Goal: Task Accomplishment & Management: Manage account settings

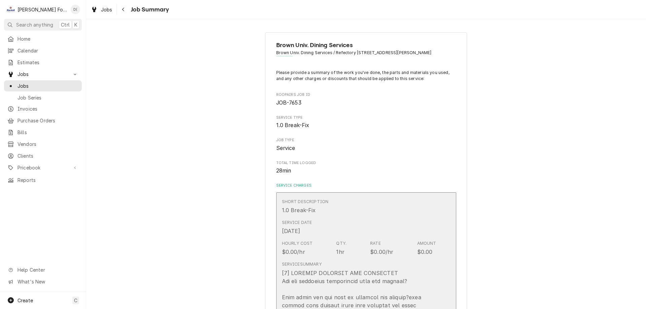
scroll to position [202, 0]
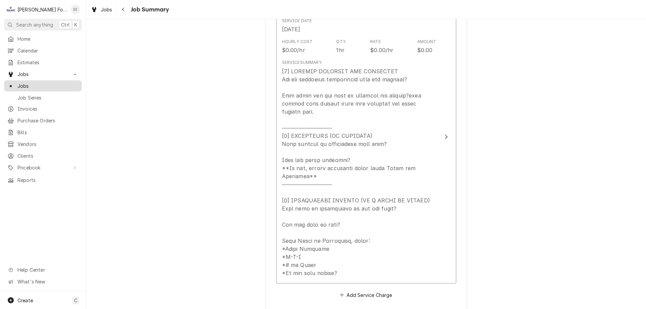
click at [30, 84] on span "Jobs" at bounding box center [47, 85] width 61 height 7
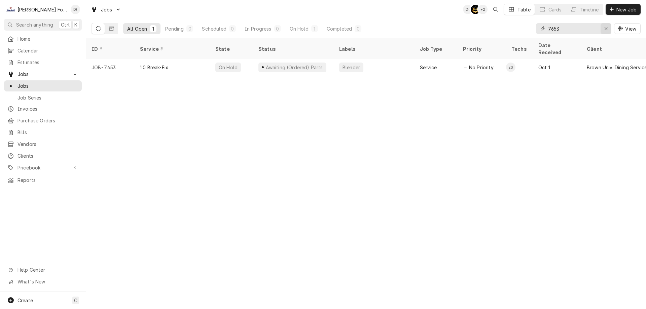
click at [604, 30] on icon "Erase input" at bounding box center [605, 28] width 3 height 3
click at [595, 29] on input "Dynamic Content Wrapper" at bounding box center [579, 28] width 63 height 11
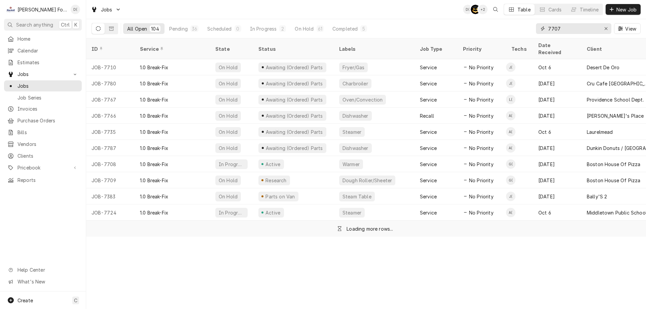
type input "7707"
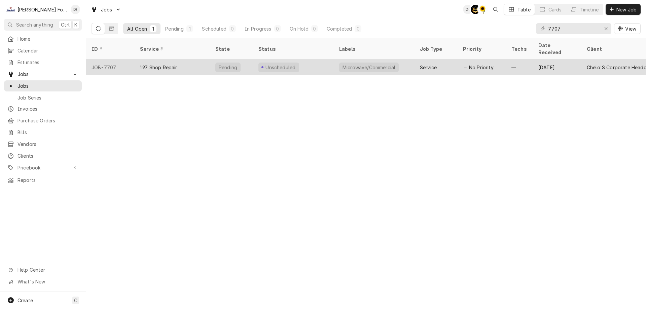
click at [306, 59] on div "Unscheduled" at bounding box center [293, 67] width 81 height 16
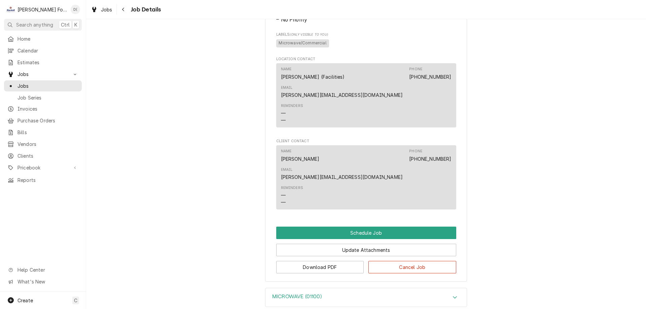
scroll to position [315, 0]
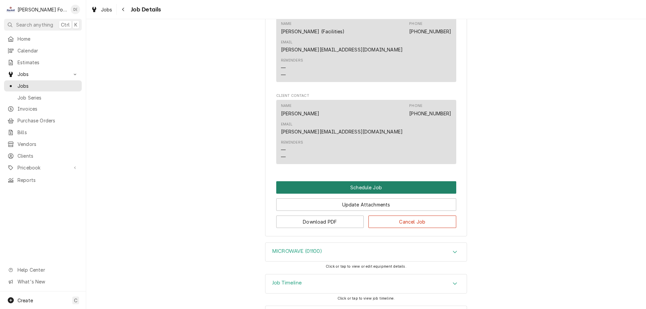
click at [369, 181] on button "Schedule Job" at bounding box center [366, 187] width 180 height 12
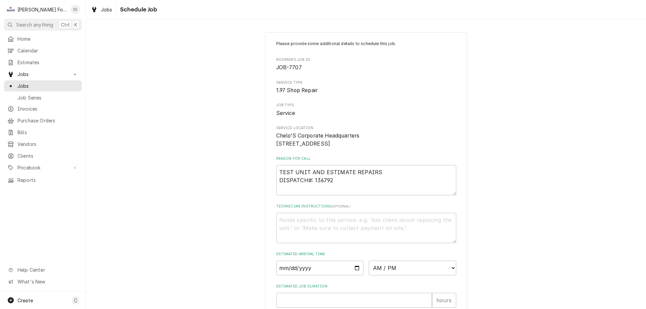
scroll to position [67, 0]
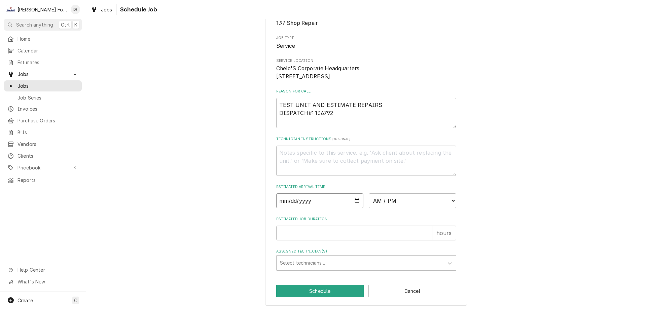
click at [354, 208] on input "Date" at bounding box center [319, 200] width 87 height 15
type input "2025-10-14"
type textarea "x"
click at [422, 207] on select "AM / PM 6:00 AM 6:15 AM 6:30 AM 6:45 AM 7:00 AM 7:15 AM 7:30 AM 7:45 AM 8:00 AM…" at bounding box center [412, 200] width 87 height 15
select select "15:45:00"
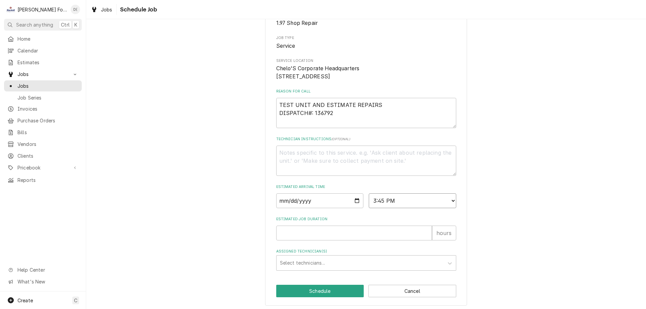
click at [369, 201] on select "AM / PM 6:00 AM 6:15 AM 6:30 AM 6:45 AM 7:00 AM 7:15 AM 7:30 AM 7:45 AM 8:00 AM…" at bounding box center [412, 200] width 87 height 15
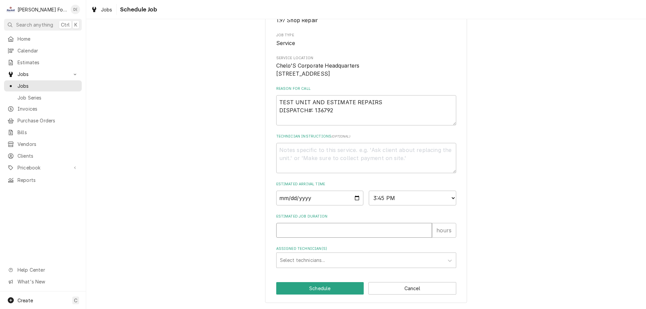
click at [299, 233] on input "Estimated Job Duration" at bounding box center [354, 230] width 156 height 15
type textarea "x"
type input "1"
click at [305, 254] on div "Assigned Technician(s)" at bounding box center [360, 260] width 160 height 12
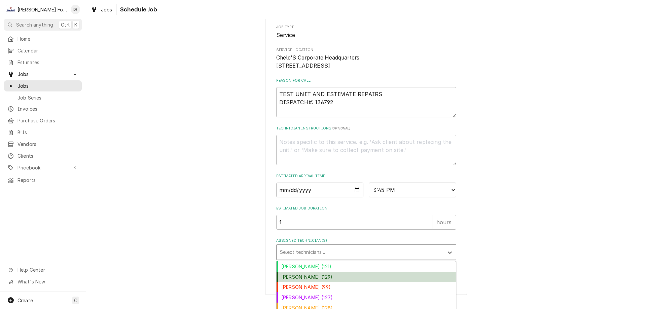
scroll to position [132, 0]
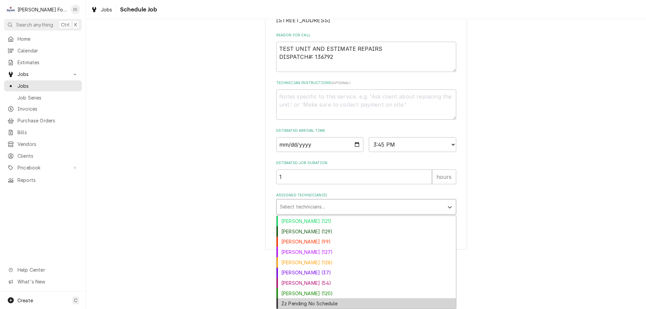
click at [325, 304] on div "Zz Pending No Schedule" at bounding box center [366, 303] width 179 height 10
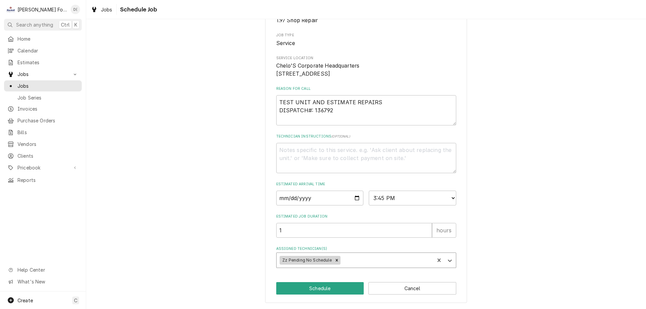
scroll to position [78, 0]
click at [316, 286] on button "Schedule" at bounding box center [320, 288] width 88 height 12
type textarea "x"
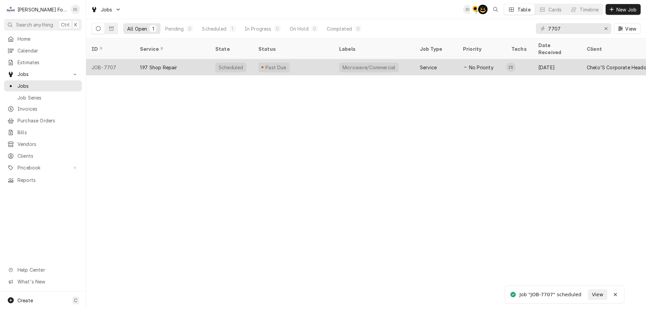
click at [319, 59] on div "Past Due" at bounding box center [293, 67] width 81 height 16
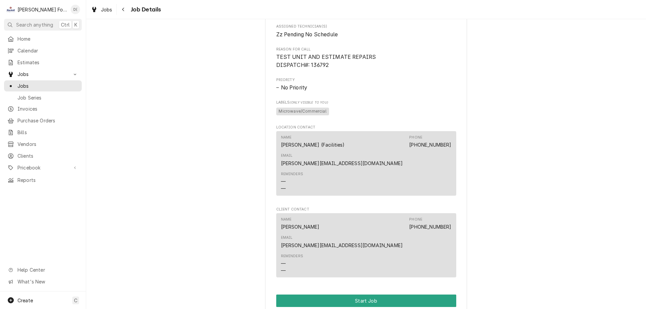
scroll to position [370, 0]
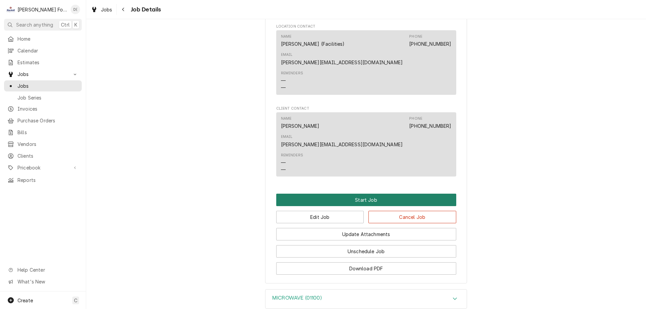
click at [364, 194] on button "Start Job" at bounding box center [366, 200] width 180 height 12
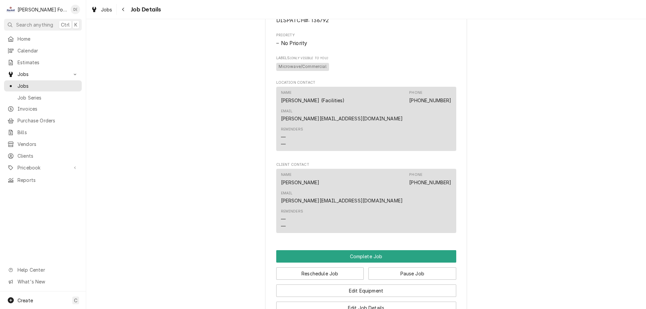
scroll to position [471, 0]
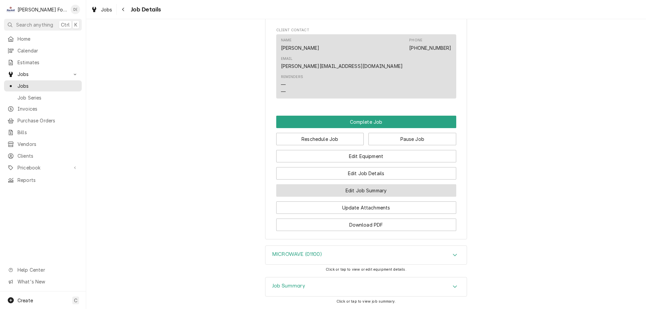
click at [360, 184] on button "Edit Job Summary" at bounding box center [366, 190] width 180 height 12
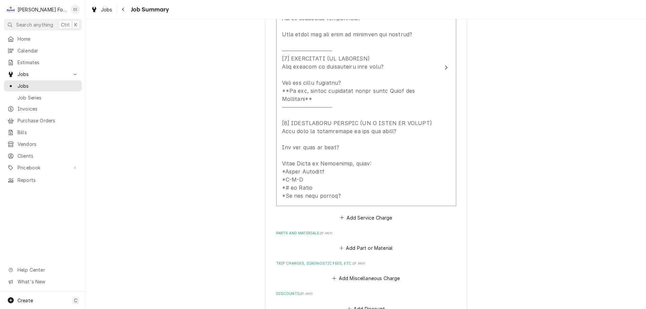
scroll to position [128, 0]
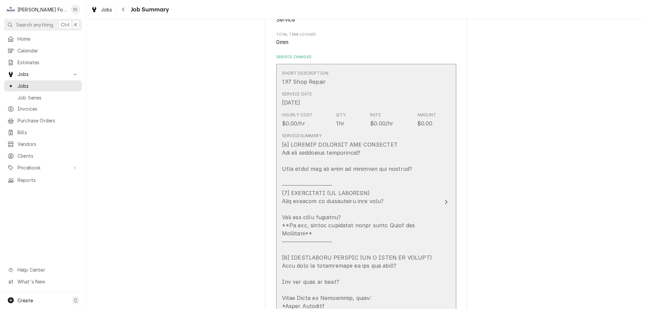
click at [445, 200] on icon "Update Line Item" at bounding box center [446, 202] width 3 height 4
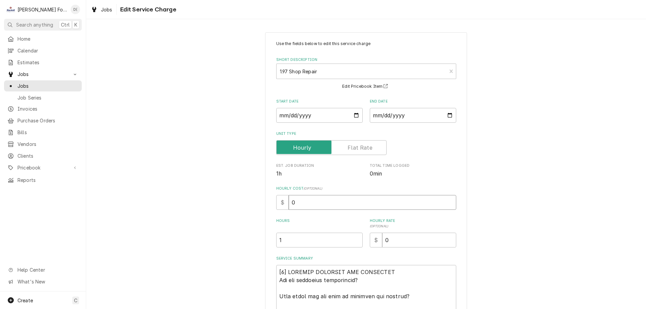
click at [327, 198] on input "0" at bounding box center [373, 202] width 168 height 15
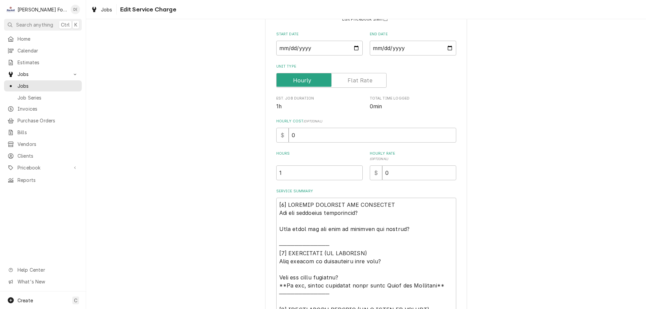
scroll to position [101, 0]
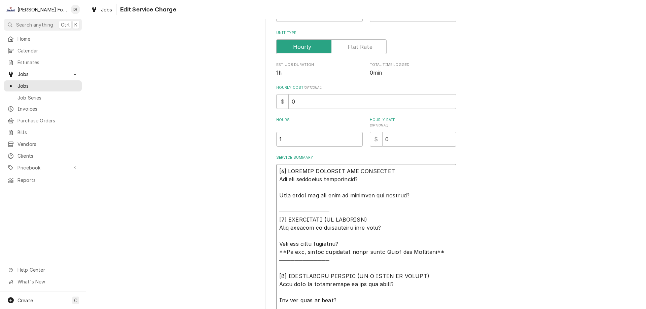
click at [382, 180] on textarea "Service Summary" at bounding box center [366, 260] width 180 height 192
click at [418, 194] on textarea "Service Summary" at bounding box center [366, 260] width 180 height 192
type textarea "x"
type textarea "[𝟭] 𝗜𝗡𝗜𝗧𝗜𝗔𝗟 𝗙𝗜𝗡𝗗𝗜𝗡𝗚𝗦 𝗔𝗡𝗗 𝗗𝗜𝗔𝗚𝗡𝗢𝗦𝗜𝗦 𝗪𝗮𝘀 𝘁𝗵𝗲 𝗲𝗾𝘂𝗶𝗽𝗺𝗲𝗻𝘁 𝗼𝗽𝗲𝗿𝗮𝘁𝗶𝗼𝗻𝗮𝗹? 𝗪𝗵𝗮𝘁 𝘀𝘁𝗲𝗽𝘀 𝗱𝗶…"
type textarea "x"
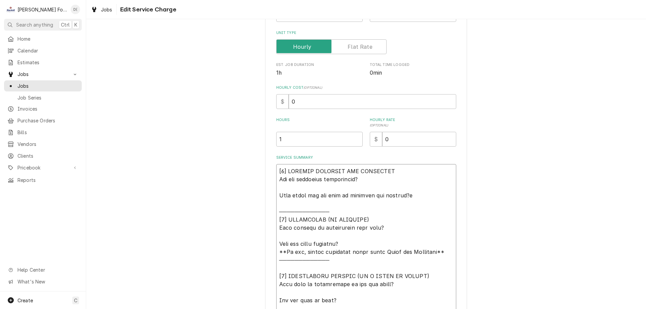
type textarea "[𝟭] 𝗜𝗡𝗜𝗧𝗜𝗔𝗟 𝗙𝗜𝗡𝗗𝗜𝗡𝗚𝗦 𝗔𝗡𝗗 𝗗𝗜𝗔𝗚𝗡𝗢𝗦𝗜𝗦 𝗪𝗮𝘀 𝘁𝗵𝗲 𝗲𝗾𝘂𝗶𝗽𝗺𝗲𝗻𝘁 𝗼𝗽𝗲𝗿𝗮𝘁𝗶𝗼𝗻𝗮𝗹? 𝗪𝗵𝗮𝘁 𝘀𝘁𝗲𝗽𝘀 𝗱𝗶…"
type textarea "x"
type textarea "[𝟭] 𝗜𝗡𝗜𝗧𝗜𝗔𝗟 𝗙𝗜𝗡𝗗𝗜𝗡𝗚𝗦 𝗔𝗡𝗗 𝗗𝗜𝗔𝗚𝗡𝗢𝗦𝗜𝗦 𝗪𝗮𝘀 𝘁𝗵𝗲 𝗲𝗾𝘂𝗶𝗽𝗺𝗲𝗻𝘁 𝗼𝗽𝗲𝗿𝗮𝘁𝗶𝗼𝗻𝗮𝗹? 𝗪𝗵𝗮𝘁 𝘀𝘁𝗲𝗽𝘀 𝗱𝗶…"
type textarea "x"
type textarea "[𝟭] 𝗜𝗡𝗜𝗧𝗜𝗔𝗟 𝗙𝗜𝗡𝗗𝗜𝗡𝗚𝗦 𝗔𝗡𝗗 𝗗𝗜𝗔𝗚𝗡𝗢𝗦𝗜𝗦 𝗪𝗮𝘀 𝘁𝗵𝗲 𝗲𝗾𝘂𝗶𝗽𝗺𝗲𝗻𝘁 𝗼𝗽𝗲𝗿𝗮𝘁𝗶𝗼𝗻𝗮𝗹? 𝗪𝗵𝗮𝘁 𝘀𝘁𝗲𝗽𝘀 𝗱𝗶…"
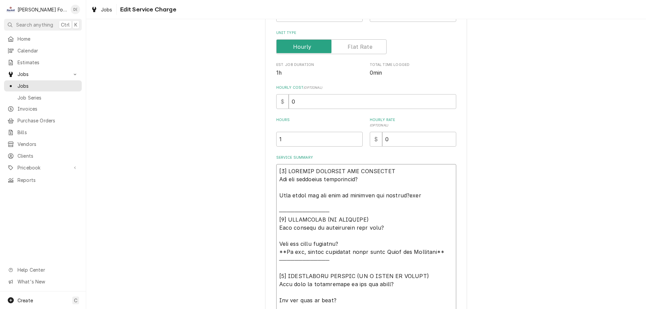
type textarea "x"
type textarea "[𝟭] 𝗜𝗡𝗜𝗧𝗜𝗔𝗟 𝗙𝗜𝗡𝗗𝗜𝗡𝗚𝗦 𝗔𝗡𝗗 𝗗𝗜𝗔𝗚𝗡𝗢𝗦𝗜𝗦 𝗪𝗮𝘀 𝘁𝗵𝗲 𝗲𝗾𝘂𝗶𝗽𝗺𝗲𝗻𝘁 𝗼𝗽𝗲𝗿𝗮𝘁𝗶𝗼𝗻𝗮𝗹? 𝗪𝗵𝗮𝘁 𝘀𝘁𝗲𝗽𝘀 𝗱𝗶…"
type textarea "x"
type textarea "[𝟭] 𝗜𝗡𝗜𝗧𝗜𝗔𝗟 𝗙𝗜𝗡𝗗𝗜𝗡𝗚𝗦 𝗔𝗡𝗗 𝗗𝗜𝗔𝗚𝗡𝗢𝗦𝗜𝗦 𝗪𝗮𝘀 𝘁𝗵𝗲 𝗲𝗾𝘂𝗶𝗽𝗺𝗲𝗻𝘁 𝗼𝗽𝗲𝗿𝗮𝘁𝗶𝗼𝗻𝗮𝗹? 𝗪𝗵𝗮𝘁 𝘀𝘁𝗲𝗽𝘀 𝗱𝗶…"
type textarea "x"
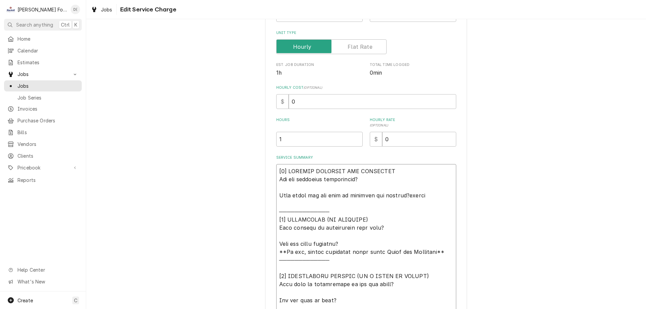
type textarea "[𝟭] 𝗜𝗡𝗜𝗧𝗜𝗔𝗟 𝗙𝗜𝗡𝗗𝗜𝗡𝗚𝗦 𝗔𝗡𝗗 𝗗𝗜𝗔𝗚𝗡𝗢𝗦𝗜𝗦 𝗪𝗮𝘀 𝘁𝗵𝗲 𝗲𝗾𝘂𝗶𝗽𝗺𝗲𝗻𝘁 𝗼𝗽𝗲𝗿𝗮𝘁𝗶𝗼𝗻𝗮𝗹? 𝗪𝗵𝗮𝘁 𝘀𝘁𝗲𝗽𝘀 𝗱𝗶…"
type textarea "x"
type textarea "[𝟭] 𝗜𝗡𝗜𝗧𝗜𝗔𝗟 𝗙𝗜𝗡𝗗𝗜𝗡𝗚𝗦 𝗔𝗡𝗗 𝗗𝗜𝗔𝗚𝗡𝗢𝗦𝗜𝗦 𝗪𝗮𝘀 𝘁𝗵𝗲 𝗲𝗾𝘂𝗶𝗽𝗺𝗲𝗻𝘁 𝗼𝗽𝗲𝗿𝗮𝘁𝗶𝗼𝗻𝗮𝗹? 𝗪𝗵𝗮𝘁 𝘀𝘁𝗲𝗽𝘀 𝗱𝗶…"
type textarea "x"
type textarea "[𝟭] 𝗜𝗡𝗜𝗧𝗜𝗔𝗟 𝗙𝗜𝗡𝗗𝗜𝗡𝗚𝗦 𝗔𝗡𝗗 𝗗𝗜𝗔𝗚𝗡𝗢𝗦𝗜𝗦 𝗪𝗮𝘀 𝘁𝗵𝗲 𝗲𝗾𝘂𝗶𝗽𝗺𝗲𝗻𝘁 𝗼𝗽𝗲𝗿𝗮𝘁𝗶𝗼𝗻𝗮𝗹? 𝗪𝗵𝗮𝘁 𝘀𝘁𝗲𝗽𝘀 𝗱𝗶…"
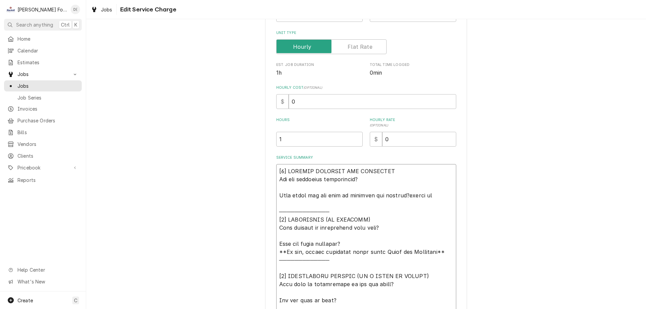
type textarea "x"
type textarea "[𝟭] 𝗜𝗡𝗜𝗧𝗜𝗔𝗟 𝗙𝗜𝗡𝗗𝗜𝗡𝗚𝗦 𝗔𝗡𝗗 𝗗𝗜𝗔𝗚𝗡𝗢𝗦𝗜𝗦 𝗪𝗮𝘀 𝘁𝗵𝗲 𝗲𝗾𝘂𝗶𝗽𝗺𝗲𝗻𝘁 𝗼𝗽𝗲𝗿𝗮𝘁𝗶𝗼𝗻𝗮𝗹? 𝗪𝗵𝗮𝘁 𝘀𝘁𝗲𝗽𝘀 𝗱𝗶…"
type textarea "x"
type textarea "[𝟭] 𝗜𝗡𝗜𝗧𝗜𝗔𝗟 𝗙𝗜𝗡𝗗𝗜𝗡𝗚𝗦 𝗔𝗡𝗗 𝗗𝗜𝗔𝗚𝗡𝗢𝗦𝗜𝗦 𝗪𝗮𝘀 𝘁𝗵𝗲 𝗲𝗾𝘂𝗶𝗽𝗺𝗲𝗻𝘁 𝗼𝗽𝗲𝗿𝗮𝘁𝗶𝗼𝗻𝗮𝗹? 𝗪𝗵𝗮𝘁 𝘀𝘁𝗲𝗽𝘀 𝗱𝗶…"
type textarea "x"
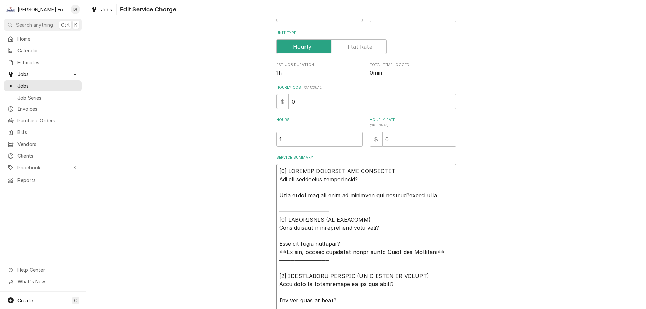
type textarea "[𝟭] 𝗜𝗡𝗜𝗧𝗜𝗔𝗟 𝗙𝗜𝗡𝗗𝗜𝗡𝗚𝗦 𝗔𝗡𝗗 𝗗𝗜𝗔𝗚𝗡𝗢𝗦𝗜𝗦 𝗪𝗮𝘀 𝘁𝗵𝗲 𝗲𝗾𝘂𝗶𝗽𝗺𝗲𝗻𝘁 𝗼𝗽𝗲𝗿𝗮𝘁𝗶𝗼𝗻𝗮𝗹? 𝗪𝗵𝗮𝘁 𝘀𝘁𝗲𝗽𝘀 𝗱𝗶…"
type textarea "x"
type textarea "[𝟭] 𝗜𝗡𝗜𝗧𝗜𝗔𝗟 𝗙𝗜𝗡𝗗𝗜𝗡𝗚𝗦 𝗔𝗡𝗗 𝗗𝗜𝗔𝗚𝗡𝗢𝗦𝗜𝗦 𝗪𝗮𝘀 𝘁𝗵𝗲 𝗲𝗾𝘂𝗶𝗽𝗺𝗲𝗻𝘁 𝗼𝗽𝗲𝗿𝗮𝘁𝗶𝗼𝗻𝗮𝗹? 𝗪𝗵𝗮𝘁 𝘀𝘁𝗲𝗽𝘀 𝗱𝗶…"
type textarea "x"
type textarea "[𝟭] 𝗜𝗡𝗜𝗧𝗜𝗔𝗟 𝗙𝗜𝗡𝗗𝗜𝗡𝗚𝗦 𝗔𝗡𝗗 𝗗𝗜𝗔𝗚𝗡𝗢𝗦𝗜𝗦 𝗪𝗮𝘀 𝘁𝗵𝗲 𝗲𝗾𝘂𝗶𝗽𝗺𝗲𝗻𝘁 𝗼𝗽𝗲𝗿𝗮𝘁𝗶𝗼𝗻𝗮𝗹? 𝗪𝗵𝗮𝘁 𝘀𝘁𝗲𝗽𝘀 𝗱𝗶…"
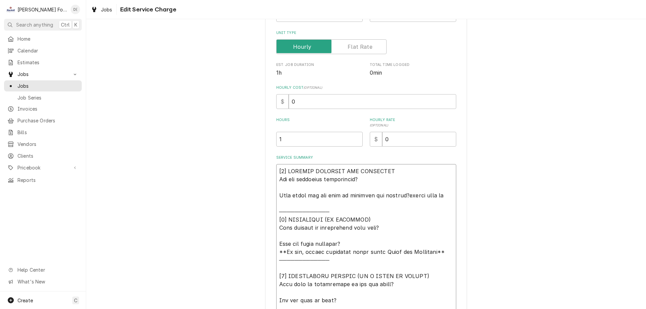
type textarea "x"
type textarea "[𝟭] 𝗜𝗡𝗜𝗧𝗜𝗔𝗟 𝗙𝗜𝗡𝗗𝗜𝗡𝗚𝗦 𝗔𝗡𝗗 𝗗𝗜𝗔𝗚𝗡𝗢𝗦𝗜𝗦 𝗪𝗮𝘀 𝘁𝗵𝗲 𝗲𝗾𝘂𝗶𝗽𝗺𝗲𝗻𝘁 𝗼𝗽𝗲𝗿𝗮𝘁𝗶𝗼𝗻𝗮𝗹? 𝗪𝗵𝗮𝘁 𝘀𝘁𝗲𝗽𝘀 𝗱𝗶…"
type textarea "x"
type textarea "[𝟭] 𝗜𝗡𝗜𝗧𝗜𝗔𝗟 𝗙𝗜𝗡𝗗𝗜𝗡𝗚𝗦 𝗔𝗡𝗗 𝗗𝗜𝗔𝗚𝗡𝗢𝗦𝗜𝗦 𝗪𝗮𝘀 𝘁𝗵𝗲 𝗲𝗾𝘂𝗶𝗽𝗺𝗲𝗻𝘁 𝗼𝗽𝗲𝗿𝗮𝘁𝗶𝗼𝗻𝗮𝗹? 𝗪𝗵𝗮𝘁 𝘀𝘁𝗲𝗽𝘀 𝗱𝗶…"
type textarea "x"
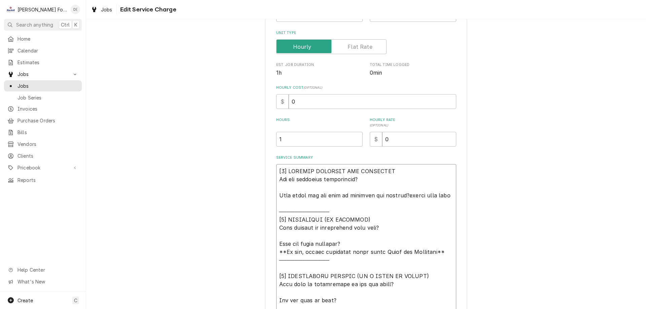
type textarea "[𝟭] 𝗜𝗡𝗜𝗧𝗜𝗔𝗟 𝗙𝗜𝗡𝗗𝗜𝗡𝗚𝗦 𝗔𝗡𝗗 𝗗𝗜𝗔𝗚𝗡𝗢𝗦𝗜𝗦 𝗪𝗮𝘀 𝘁𝗵𝗲 𝗲𝗾𝘂𝗶𝗽𝗺𝗲𝗻𝘁 𝗼𝗽𝗲𝗿𝗮𝘁𝗶𝗼𝗻𝗮𝗹? 𝗪𝗵𝗮𝘁 𝘀𝘁𝗲𝗽𝘀 𝗱𝗶…"
type textarea "x"
type textarea "[𝟭] 𝗜𝗡𝗜𝗧𝗜𝗔𝗟 𝗙𝗜𝗡𝗗𝗜𝗡𝗚𝗦 𝗔𝗡𝗗 𝗗𝗜𝗔𝗚𝗡𝗢𝗦𝗜𝗦 𝗪𝗮𝘀 𝘁𝗵𝗲 𝗲𝗾𝘂𝗶𝗽𝗺𝗲𝗻𝘁 𝗼𝗽𝗲𝗿𝗮𝘁𝗶𝗼𝗻𝗮𝗹? 𝗪𝗵𝗮𝘁 𝘀𝘁𝗲𝗽𝘀 𝗱𝗶…"
type textarea "x"
type textarea "[𝟭] 𝗜𝗡𝗜𝗧𝗜𝗔𝗟 𝗙𝗜𝗡𝗗𝗜𝗡𝗚𝗦 𝗔𝗡𝗗 𝗗𝗜𝗔𝗚𝗡𝗢𝗦𝗜𝗦 𝗪𝗮𝘀 𝘁𝗵𝗲 𝗲𝗾𝘂𝗶𝗽𝗺𝗲𝗻𝘁 𝗼𝗽𝗲𝗿𝗮𝘁𝗶𝗼𝗻𝗮𝗹? 𝗪𝗵𝗮𝘁 𝘀𝘁𝗲𝗽𝘀 𝗱𝗶…"
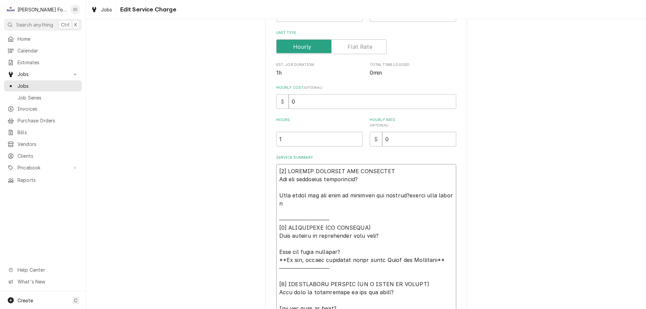
type textarea "x"
type textarea "[𝟭] 𝗜𝗡𝗜𝗧𝗜𝗔𝗟 𝗙𝗜𝗡𝗗𝗜𝗡𝗚𝗦 𝗔𝗡𝗗 𝗗𝗜𝗔𝗚𝗡𝗢𝗦𝗜𝗦 𝗪𝗮𝘀 𝘁𝗵𝗲 𝗲𝗾𝘂𝗶𝗽𝗺𝗲𝗻𝘁 𝗼𝗽𝗲𝗿𝗮𝘁𝗶𝗼𝗻𝗮𝗹? 𝗪𝗵𝗮𝘁 𝘀𝘁𝗲𝗽𝘀 𝗱𝗶…"
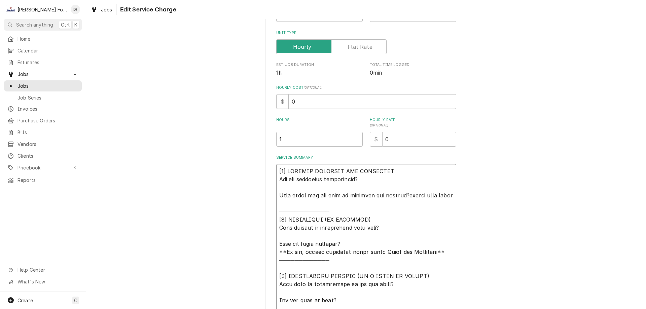
type textarea "x"
type textarea "[𝟭] 𝗜𝗡𝗜𝗧𝗜𝗔𝗟 𝗙𝗜𝗡𝗗𝗜𝗡𝗚𝗦 𝗔𝗡𝗗 𝗗𝗜𝗔𝗚𝗡𝗢𝗦𝗜𝗦 𝗪𝗮𝘀 𝘁𝗵𝗲 𝗲𝗾𝘂𝗶𝗽𝗺𝗲𝗻𝘁 𝗼𝗽𝗲𝗿𝗮𝘁𝗶𝗼𝗻𝗮𝗹? 𝗪𝗵𝗮𝘁 𝘀𝘁𝗲𝗽𝘀 𝗱𝗶…"
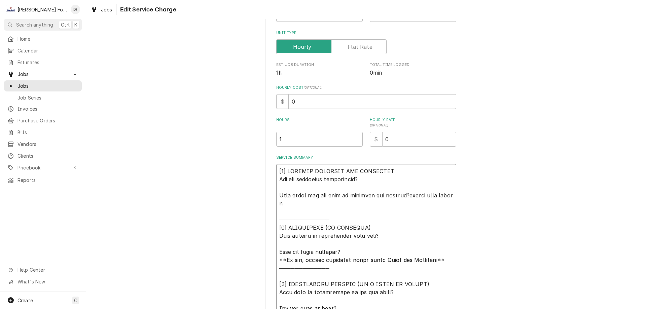
type textarea "x"
type textarea "[𝟭] 𝗜𝗡𝗜𝗧𝗜𝗔𝗟 𝗙𝗜𝗡𝗗𝗜𝗡𝗚𝗦 𝗔𝗡𝗗 𝗗𝗜𝗔𝗚𝗡𝗢𝗦𝗜𝗦 𝗪𝗮𝘀 𝘁𝗵𝗲 𝗲𝗾𝘂𝗶𝗽𝗺𝗲𝗻𝘁 𝗼𝗽𝗲𝗿𝗮𝘁𝗶𝗼𝗻𝗮𝗹? 𝗪𝗵𝗮𝘁 𝘀𝘁𝗲𝗽𝘀 𝗱𝗶…"
type textarea "x"
type textarea "[𝟭] 𝗜𝗡𝗜𝗧𝗜𝗔𝗟 𝗙𝗜𝗡𝗗𝗜𝗡𝗚𝗦 𝗔𝗡𝗗 𝗗𝗜𝗔𝗚𝗡𝗢𝗦𝗜𝗦 𝗪𝗮𝘀 𝘁𝗵𝗲 𝗲𝗾𝘂𝗶𝗽𝗺𝗲𝗻𝘁 𝗼𝗽𝗲𝗿𝗮𝘁𝗶𝗼𝗻𝗮𝗹? 𝗪𝗵𝗮𝘁 𝘀𝘁𝗲𝗽𝘀 𝗱𝗶…"
type textarea "x"
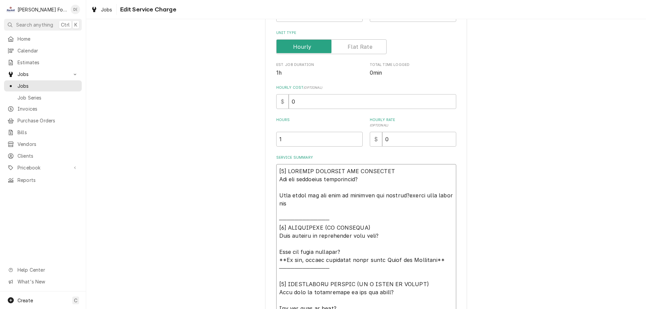
type textarea "[𝟭] 𝗜𝗡𝗜𝗧𝗜𝗔𝗟 𝗙𝗜𝗡𝗗𝗜𝗡𝗚𝗦 𝗔𝗡𝗗 𝗗𝗜𝗔𝗚𝗡𝗢𝗦𝗜𝗦 𝗪𝗮𝘀 𝘁𝗵𝗲 𝗲𝗾𝘂𝗶𝗽𝗺𝗲𝗻𝘁 𝗼𝗽𝗲𝗿𝗮𝘁𝗶𝗼𝗻𝗮𝗹? 𝗪𝗵𝗮𝘁 𝘀𝘁𝗲𝗽𝘀 𝗱𝗶…"
type textarea "x"
type textarea "[𝟭] 𝗜𝗡𝗜𝗧𝗜𝗔𝗟 𝗙𝗜𝗡𝗗𝗜𝗡𝗚𝗦 𝗔𝗡𝗗 𝗗𝗜𝗔𝗚𝗡𝗢𝗦𝗜𝗦 𝗪𝗮𝘀 𝘁𝗵𝗲 𝗲𝗾𝘂𝗶𝗽𝗺𝗲𝗻𝘁 𝗼𝗽𝗲𝗿𝗮𝘁𝗶𝗼𝗻𝗮𝗹? 𝗪𝗵𝗮𝘁 𝘀𝘁𝗲𝗽𝘀 𝗱𝗶…"
type textarea "x"
type textarea "[𝟭] 𝗜𝗡𝗜𝗧𝗜𝗔𝗟 𝗙𝗜𝗡𝗗𝗜𝗡𝗚𝗦 𝗔𝗡𝗗 𝗗𝗜𝗔𝗚𝗡𝗢𝗦𝗜𝗦 𝗪𝗮𝘀 𝘁𝗵𝗲 𝗲𝗾𝘂𝗶𝗽𝗺𝗲𝗻𝘁 𝗼𝗽𝗲𝗿𝗮𝘁𝗶𝗼𝗻𝗮𝗹? 𝗪𝗵𝗮𝘁 𝘀𝘁𝗲𝗽𝘀 𝗱𝗶…"
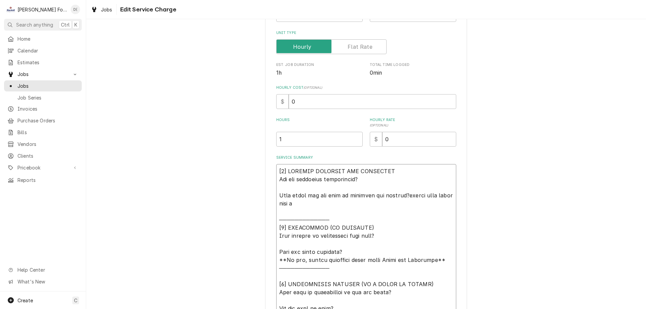
type textarea "x"
type textarea "[𝟭] 𝗜𝗡𝗜𝗧𝗜𝗔𝗟 𝗙𝗜𝗡𝗗𝗜𝗡𝗚𝗦 𝗔𝗡𝗗 𝗗𝗜𝗔𝗚𝗡𝗢𝗦𝗜𝗦 𝗪𝗮𝘀 𝘁𝗵𝗲 𝗲𝗾𝘂𝗶𝗽𝗺𝗲𝗻𝘁 𝗼𝗽𝗲𝗿𝗮𝘁𝗶𝗼𝗻𝗮𝗹? 𝗪𝗵𝗮𝘁 𝘀𝘁𝗲𝗽𝘀 𝗱𝗶…"
type textarea "x"
type textarea "[𝟭] 𝗜𝗡𝗜𝗧𝗜𝗔𝗟 𝗙𝗜𝗡𝗗𝗜𝗡𝗚𝗦 𝗔𝗡𝗗 𝗗𝗜𝗔𝗚𝗡𝗢𝗦𝗜𝗦 𝗪𝗮𝘀 𝘁𝗵𝗲 𝗲𝗾𝘂𝗶𝗽𝗺𝗲𝗻𝘁 𝗼𝗽𝗲𝗿𝗮𝘁𝗶𝗼𝗻𝗮𝗹? 𝗪𝗵𝗮𝘁 𝘀𝘁𝗲𝗽𝘀 𝗱𝗶…"
type textarea "x"
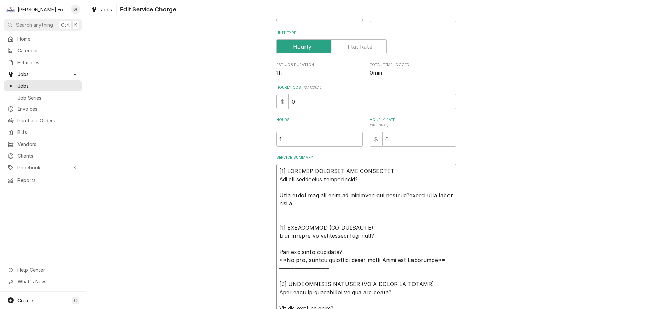
type textarea "[𝟭] 𝗜𝗡𝗜𝗧𝗜𝗔𝗟 𝗙𝗜𝗡𝗗𝗜𝗡𝗚𝗦 𝗔𝗡𝗗 𝗗𝗜𝗔𝗚𝗡𝗢𝗦𝗜𝗦 𝗪𝗮𝘀 𝘁𝗵𝗲 𝗲𝗾𝘂𝗶𝗽𝗺𝗲𝗻𝘁 𝗼𝗽𝗲𝗿𝗮𝘁𝗶𝗼𝗻𝗮𝗹? 𝗪𝗵𝗮𝘁 𝘀𝘁𝗲𝗽𝘀 𝗱𝗶…"
type textarea "x"
type textarea "[𝟭] 𝗜𝗡𝗜𝗧𝗜𝗔𝗟 𝗙𝗜𝗡𝗗𝗜𝗡𝗚𝗦 𝗔𝗡𝗗 𝗗𝗜𝗔𝗚𝗡𝗢𝗦𝗜𝗦 𝗪𝗮𝘀 𝘁𝗵𝗲 𝗲𝗾𝘂𝗶𝗽𝗺𝗲𝗻𝘁 𝗼𝗽𝗲𝗿𝗮𝘁𝗶𝗼𝗻𝗮𝗹? 𝗪𝗵𝗮𝘁 𝘀𝘁𝗲𝗽𝘀 𝗱𝗶…"
type textarea "x"
type textarea "[𝟭] 𝗜𝗡𝗜𝗧𝗜𝗔𝗟 𝗙𝗜𝗡𝗗𝗜𝗡𝗚𝗦 𝗔𝗡𝗗 𝗗𝗜𝗔𝗚𝗡𝗢𝗦𝗜𝗦 𝗪𝗮𝘀 𝘁𝗵𝗲 𝗲𝗾𝘂𝗶𝗽𝗺𝗲𝗻𝘁 𝗼𝗽𝗲𝗿𝗮𝘁𝗶𝗼𝗻𝗮𝗹? 𝗪𝗵𝗮𝘁 𝘀𝘁𝗲𝗽𝘀 𝗱𝗶…"
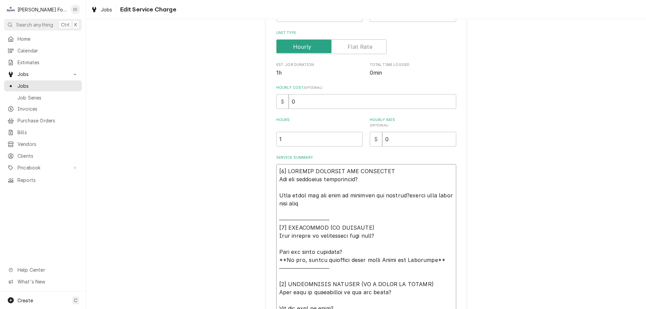
type textarea "x"
type textarea "[𝟭] 𝗜𝗡𝗜𝗧𝗜𝗔𝗟 𝗙𝗜𝗡𝗗𝗜𝗡𝗚𝗦 𝗔𝗡𝗗 𝗗𝗜𝗔𝗚𝗡𝗢𝗦𝗜𝗦 𝗪𝗮𝘀 𝘁𝗵𝗲 𝗲𝗾𝘂𝗶𝗽𝗺𝗲𝗻𝘁 𝗼𝗽𝗲𝗿𝗮𝘁𝗶𝗼𝗻𝗮𝗹? 𝗪𝗵𝗮𝘁 𝘀𝘁𝗲𝗽𝘀 𝗱𝗶…"
type textarea "x"
type textarea "[𝟭] 𝗜𝗡𝗜𝗧𝗜𝗔𝗟 𝗙𝗜𝗡𝗗𝗜𝗡𝗚𝗦 𝗔𝗡𝗗 𝗗𝗜𝗔𝗚𝗡𝗢𝗦𝗜𝗦 𝗪𝗮𝘀 𝘁𝗵𝗲 𝗲𝗾𝘂𝗶𝗽𝗺𝗲𝗻𝘁 𝗼𝗽𝗲𝗿𝗮𝘁𝗶𝗼𝗻𝗮𝗹? 𝗪𝗵𝗮𝘁 𝘀𝘁𝗲𝗽𝘀 𝗱𝗶…"
type textarea "x"
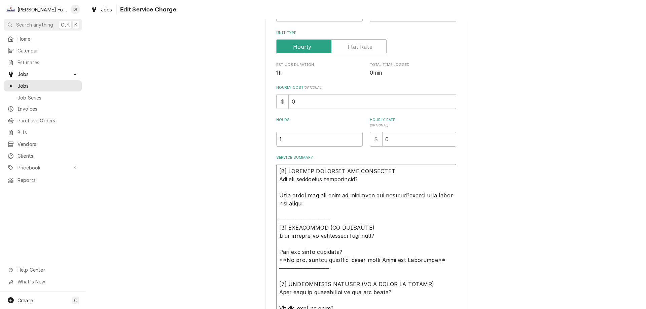
type textarea "[𝟭] 𝗜𝗡𝗜𝗧𝗜𝗔𝗟 𝗙𝗜𝗡𝗗𝗜𝗡𝗚𝗦 𝗔𝗡𝗗 𝗗𝗜𝗔𝗚𝗡𝗢𝗦𝗜𝗦 𝗪𝗮𝘀 𝘁𝗵𝗲 𝗲𝗾𝘂𝗶𝗽𝗺𝗲𝗻𝘁 𝗼𝗽𝗲𝗿𝗮𝘁𝗶𝗼𝗻𝗮𝗹? 𝗪𝗵𝗮𝘁 𝘀𝘁𝗲𝗽𝘀 𝗱𝗶…"
type textarea "x"
type textarea "[𝟭] 𝗜𝗡𝗜𝗧𝗜𝗔𝗟 𝗙𝗜𝗡𝗗𝗜𝗡𝗚𝗦 𝗔𝗡𝗗 𝗗𝗜𝗔𝗚𝗡𝗢𝗦𝗜𝗦 𝗪𝗮𝘀 𝘁𝗵𝗲 𝗲𝗾𝘂𝗶𝗽𝗺𝗲𝗻𝘁 𝗼𝗽𝗲𝗿𝗮𝘁𝗶𝗼𝗻𝗮𝗹? 𝗪𝗵𝗮𝘁 𝘀𝘁𝗲𝗽𝘀 𝗱𝗶…"
type textarea "x"
type textarea "[𝟭] 𝗜𝗡𝗜𝗧𝗜𝗔𝗟 𝗙𝗜𝗡𝗗𝗜𝗡𝗚𝗦 𝗔𝗡𝗗 𝗗𝗜𝗔𝗚𝗡𝗢𝗦𝗜𝗦 𝗪𝗮𝘀 𝘁𝗵𝗲 𝗲𝗾𝘂𝗶𝗽𝗺𝗲𝗻𝘁 𝗼𝗽𝗲𝗿𝗮𝘁𝗶𝗼𝗻𝗮𝗹? 𝗪𝗵𝗮𝘁 𝘀𝘁𝗲𝗽𝘀 𝗱𝗶…"
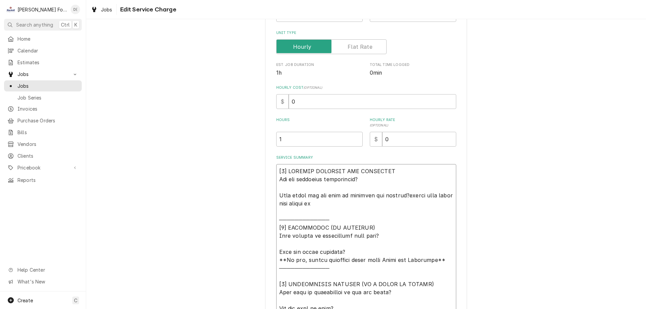
type textarea "x"
type textarea "[𝟭] 𝗜𝗡𝗜𝗧𝗜𝗔𝗟 𝗙𝗜𝗡𝗗𝗜𝗡𝗚𝗦 𝗔𝗡𝗗 𝗗𝗜𝗔𝗚𝗡𝗢𝗦𝗜𝗦 𝗪𝗮𝘀 𝘁𝗵𝗲 𝗲𝗾𝘂𝗶𝗽𝗺𝗲𝗻𝘁 𝗼𝗽𝗲𝗿𝗮𝘁𝗶𝗼𝗻𝗮𝗹? 𝗪𝗵𝗮𝘁 𝘀𝘁𝗲𝗽𝘀 𝗱𝗶…"
type textarea "x"
type textarea "[𝟭] 𝗜𝗡𝗜𝗧𝗜𝗔𝗟 𝗙𝗜𝗡𝗗𝗜𝗡𝗚𝗦 𝗔𝗡𝗗 𝗗𝗜𝗔𝗚𝗡𝗢𝗦𝗜𝗦 𝗪𝗮𝘀 𝘁𝗵𝗲 𝗲𝗾𝘂𝗶𝗽𝗺𝗲𝗻𝘁 𝗼𝗽𝗲𝗿𝗮𝘁𝗶𝗼𝗻𝗮𝗹? 𝗪𝗵𝗮𝘁 𝘀𝘁𝗲𝗽𝘀 𝗱𝗶…"
type textarea "x"
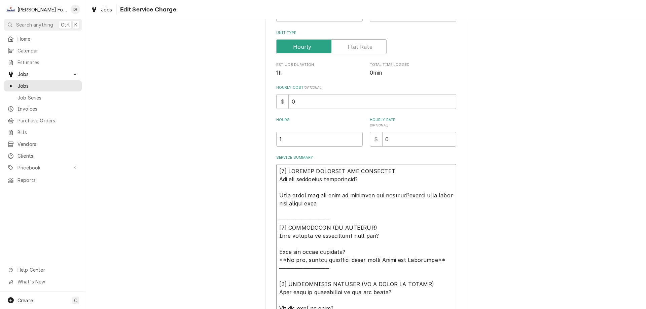
type textarea "[𝟭] 𝗜𝗡𝗜𝗧𝗜𝗔𝗟 𝗙𝗜𝗡𝗗𝗜𝗡𝗚𝗦 𝗔𝗡𝗗 𝗗𝗜𝗔𝗚𝗡𝗢𝗦𝗜𝗦 𝗪𝗮𝘀 𝘁𝗵𝗲 𝗲𝗾𝘂𝗶𝗽𝗺𝗲𝗻𝘁 𝗼𝗽𝗲𝗿𝗮𝘁𝗶𝗼𝗻𝗮𝗹? 𝗪𝗵𝗮𝘁 𝘀𝘁𝗲𝗽𝘀 𝗱𝗶…"
type textarea "x"
type textarea "[𝟭] 𝗜𝗡𝗜𝗧𝗜𝗔𝗟 𝗙𝗜𝗡𝗗𝗜𝗡𝗚𝗦 𝗔𝗡𝗗 𝗗𝗜𝗔𝗚𝗡𝗢𝗦𝗜𝗦 𝗪𝗮𝘀 𝘁𝗵𝗲 𝗲𝗾𝘂𝗶𝗽𝗺𝗲𝗻𝘁 𝗼𝗽𝗲𝗿𝗮𝘁𝗶𝗼𝗻𝗮𝗹? 𝗪𝗵𝗮𝘁 𝘀𝘁𝗲𝗽𝘀 𝗱𝗶…"
type textarea "x"
type textarea "[𝟭] 𝗜𝗡𝗜𝗧𝗜𝗔𝗟 𝗙𝗜𝗡𝗗𝗜𝗡𝗚𝗦 𝗔𝗡𝗗 𝗗𝗜𝗔𝗚𝗡𝗢𝗦𝗜𝗦 𝗪𝗮𝘀 𝘁𝗵𝗲 𝗲𝗾𝘂𝗶𝗽𝗺𝗲𝗻𝘁 𝗼𝗽𝗲𝗿𝗮𝘁𝗶𝗼𝗻𝗮𝗹? 𝗪𝗵𝗮𝘁 𝘀𝘁𝗲𝗽𝘀 𝗱𝗶…"
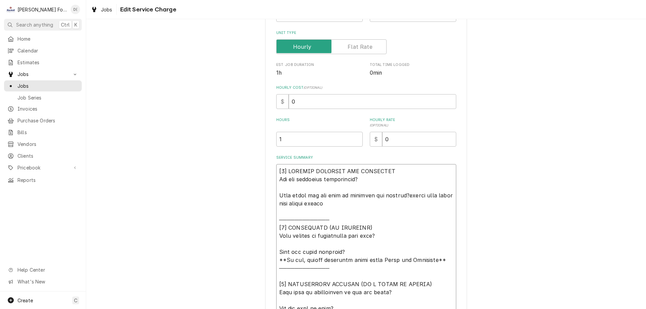
type textarea "x"
type textarea "[𝟭] 𝗜𝗡𝗜𝗧𝗜𝗔𝗟 𝗙𝗜𝗡𝗗𝗜𝗡𝗚𝗦 𝗔𝗡𝗗 𝗗𝗜𝗔𝗚𝗡𝗢𝗦𝗜𝗦 𝗪𝗮𝘀 𝘁𝗵𝗲 𝗲𝗾𝘂𝗶𝗽𝗺𝗲𝗻𝘁 𝗼𝗽𝗲𝗿𝗮𝘁𝗶𝗼𝗻𝗮𝗹? 𝗪𝗵𝗮𝘁 𝘀𝘁𝗲𝗽𝘀 𝗱𝗶…"
type textarea "x"
type textarea "[𝟭] 𝗜𝗡𝗜𝗧𝗜𝗔𝗟 𝗙𝗜𝗡𝗗𝗜𝗡𝗚𝗦 𝗔𝗡𝗗 𝗗𝗜𝗔𝗚𝗡𝗢𝗦𝗜𝗦 𝗪𝗮𝘀 𝘁𝗵𝗲 𝗲𝗾𝘂𝗶𝗽𝗺𝗲𝗻𝘁 𝗼𝗽𝗲𝗿𝗮𝘁𝗶𝗼𝗻𝗮𝗹? 𝗪𝗵𝗮𝘁 𝘀𝘁𝗲𝗽𝘀 𝗱𝗶…"
type textarea "x"
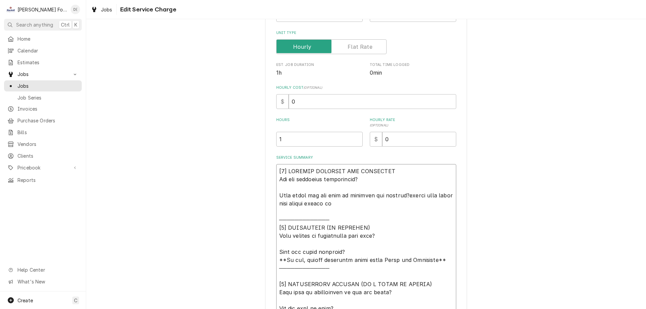
type textarea "[𝟭] 𝗜𝗡𝗜𝗧𝗜𝗔𝗟 𝗙𝗜𝗡𝗗𝗜𝗡𝗚𝗦 𝗔𝗡𝗗 𝗗𝗜𝗔𝗚𝗡𝗢𝗦𝗜𝗦 𝗪𝗮𝘀 𝘁𝗵𝗲 𝗲𝗾𝘂𝗶𝗽𝗺𝗲𝗻𝘁 𝗼𝗽𝗲𝗿𝗮𝘁𝗶𝗼𝗻𝗮𝗹? 𝗪𝗵𝗮𝘁 𝘀𝘁𝗲𝗽𝘀 𝗱𝗶…"
type textarea "x"
type textarea "[𝟭] 𝗜𝗡𝗜𝗧𝗜𝗔𝗟 𝗙𝗜𝗡𝗗𝗜𝗡𝗚𝗦 𝗔𝗡𝗗 𝗗𝗜𝗔𝗚𝗡𝗢𝗦𝗜𝗦 𝗪𝗮𝘀 𝘁𝗵𝗲 𝗲𝗾𝘂𝗶𝗽𝗺𝗲𝗻𝘁 𝗼𝗽𝗲𝗿𝗮𝘁𝗶𝗼𝗻𝗮𝗹? 𝗪𝗵𝗮𝘁 𝘀𝘁𝗲𝗽𝘀 𝗱𝗶…"
type textarea "x"
type textarea "[𝟭] 𝗜𝗡𝗜𝗧𝗜𝗔𝗟 𝗙𝗜𝗡𝗗𝗜𝗡𝗚𝗦 𝗔𝗡𝗗 𝗗𝗜𝗔𝗚𝗡𝗢𝗦𝗜𝗦 𝗪𝗮𝘀 𝘁𝗵𝗲 𝗲𝗾𝘂𝗶𝗽𝗺𝗲𝗻𝘁 𝗼𝗽𝗲𝗿𝗮𝘁𝗶𝗼𝗻𝗮𝗹? 𝗪𝗵𝗮𝘁 𝘀𝘁𝗲𝗽𝘀 𝗱𝗶…"
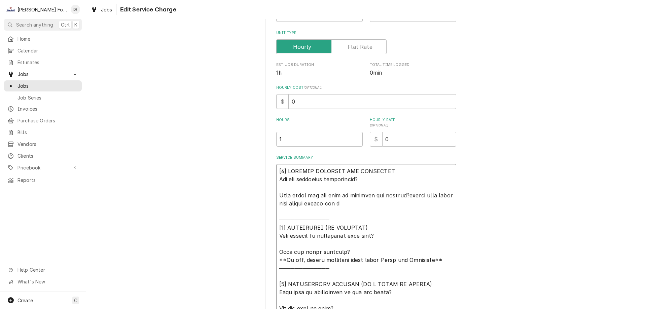
type textarea "x"
type textarea "[𝟭] 𝗜𝗡𝗜𝗧𝗜𝗔𝗟 𝗙𝗜𝗡𝗗𝗜𝗡𝗚𝗦 𝗔𝗡𝗗 𝗗𝗜𝗔𝗚𝗡𝗢𝗦𝗜𝗦 𝗪𝗮𝘀 𝘁𝗵𝗲 𝗲𝗾𝘂𝗶𝗽𝗺𝗲𝗻𝘁 𝗼𝗽𝗲𝗿𝗮𝘁𝗶𝗼𝗻𝗮𝗹? 𝗪𝗵𝗮𝘁 𝘀𝘁𝗲𝗽𝘀 𝗱𝗶…"
type textarea "x"
type textarea "[𝟭] 𝗜𝗡𝗜𝗧𝗜𝗔𝗟 𝗙𝗜𝗡𝗗𝗜𝗡𝗚𝗦 𝗔𝗡𝗗 𝗗𝗜𝗔𝗚𝗡𝗢𝗦𝗜𝗦 𝗪𝗮𝘀 𝘁𝗵𝗲 𝗲𝗾𝘂𝗶𝗽𝗺𝗲𝗻𝘁 𝗼𝗽𝗲𝗿𝗮𝘁𝗶𝗼𝗻𝗮𝗹? 𝗪𝗵𝗮𝘁 𝘀𝘁𝗲𝗽𝘀 𝗱𝗶…"
type textarea "x"
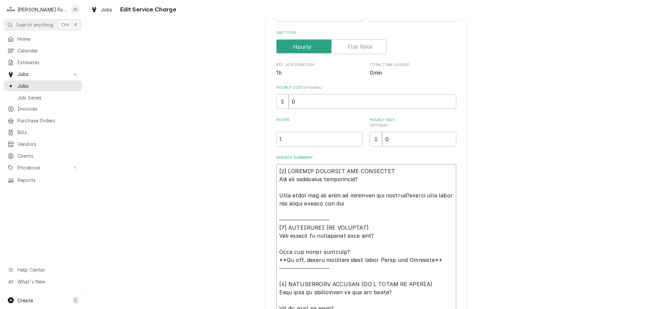
type textarea "[𝟭] 𝗜𝗡𝗜𝗧𝗜𝗔𝗟 𝗙𝗜𝗡𝗗𝗜𝗡𝗚𝗦 𝗔𝗡𝗗 𝗗𝗜𝗔𝗚𝗡𝗢𝗦𝗜𝗦 𝗪𝗮𝘀 𝘁𝗵𝗲 𝗲𝗾𝘂𝗶𝗽𝗺𝗲𝗻𝘁 𝗼𝗽𝗲𝗿𝗮𝘁𝗶𝗼𝗻𝗮𝗹? 𝗪𝗵𝗮𝘁 𝘀𝘁𝗲𝗽𝘀 𝗱𝗶…"
type textarea "x"
type textarea "[𝟭] 𝗜𝗡𝗜𝗧𝗜𝗔𝗟 𝗙𝗜𝗡𝗗𝗜𝗡𝗚𝗦 𝗔𝗡𝗗 𝗗𝗜𝗔𝗚𝗡𝗢𝗦𝗜𝗦 𝗪𝗮𝘀 𝘁𝗵𝗲 𝗲𝗾𝘂𝗶𝗽𝗺𝗲𝗻𝘁 𝗼𝗽𝗲𝗿𝗮𝘁𝗶𝗼𝗻𝗮𝗹? 𝗪𝗵𝗮𝘁 𝘀𝘁𝗲𝗽𝘀 𝗱𝗶…"
type textarea "x"
type textarea "[𝟭] 𝗜𝗡𝗜𝗧𝗜𝗔𝗟 𝗙𝗜𝗡𝗗𝗜𝗡𝗚𝗦 𝗔𝗡𝗗 𝗗𝗜𝗔𝗚𝗡𝗢𝗦𝗜𝗦 𝗪𝗮𝘀 𝘁𝗵𝗲 𝗲𝗾𝘂𝗶𝗽𝗺𝗲𝗻𝘁 𝗼𝗽𝗲𝗿𝗮𝘁𝗶𝗼𝗻𝗮𝗹? 𝗪𝗵𝗮𝘁 𝘀𝘁𝗲𝗽𝘀 𝗱𝗶…"
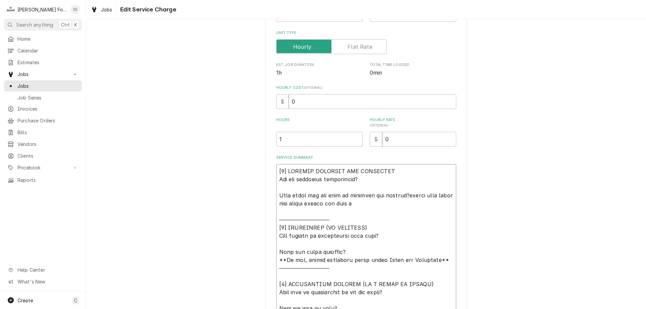
type textarea "x"
type textarea "[𝟭] 𝗜𝗡𝗜𝗧𝗜𝗔𝗟 𝗙𝗜𝗡𝗗𝗜𝗡𝗚𝗦 𝗔𝗡𝗗 𝗗𝗜𝗔𝗚𝗡𝗢𝗦𝗜𝗦 𝗪𝗮𝘀 𝘁𝗵𝗲 𝗲𝗾𝘂𝗶𝗽𝗺𝗲𝗻𝘁 𝗼𝗽𝗲𝗿𝗮𝘁𝗶𝗼𝗻𝗮𝗹? 𝗪𝗵𝗮𝘁 𝘀𝘁𝗲𝗽𝘀 𝗱𝗶…"
type textarea "x"
type textarea "[𝟭] 𝗜𝗡𝗜𝗧𝗜𝗔𝗟 𝗙𝗜𝗡𝗗𝗜𝗡𝗚𝗦 𝗔𝗡𝗗 𝗗𝗜𝗔𝗚𝗡𝗢𝗦𝗜𝗦 𝗪𝗮𝘀 𝘁𝗵𝗲 𝗲𝗾𝘂𝗶𝗽𝗺𝗲𝗻𝘁 𝗼𝗽𝗲𝗿𝗮𝘁𝗶𝗼𝗻𝗮𝗹? 𝗪𝗵𝗮𝘁 𝘀𝘁𝗲𝗽𝘀 𝗱𝗶…"
type textarea "x"
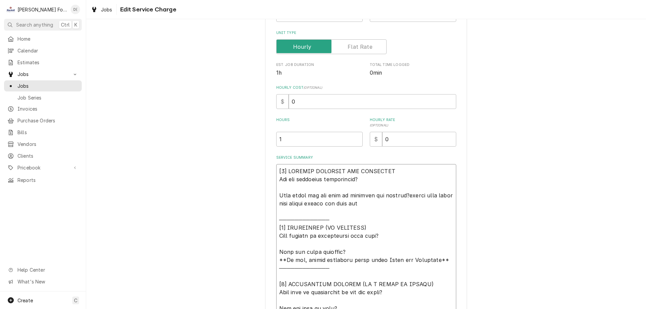
type textarea "[𝟭] 𝗜𝗡𝗜𝗧𝗜𝗔𝗟 𝗙𝗜𝗡𝗗𝗜𝗡𝗚𝗦 𝗔𝗡𝗗 𝗗𝗜𝗔𝗚𝗡𝗢𝗦𝗜𝗦 𝗪𝗮𝘀 𝘁𝗵𝗲 𝗲𝗾𝘂𝗶𝗽𝗺𝗲𝗻𝘁 𝗼𝗽𝗲𝗿𝗮𝘁𝗶𝗼𝗻𝗮𝗹? 𝗪𝗵𝗮𝘁 𝘀𝘁𝗲𝗽𝘀 𝗱𝗶…"
type textarea "x"
type textarea "[𝟭] 𝗜𝗡𝗜𝗧𝗜𝗔𝗟 𝗙𝗜𝗡𝗗𝗜𝗡𝗚𝗦 𝗔𝗡𝗗 𝗗𝗜𝗔𝗚𝗡𝗢𝗦𝗜𝗦 𝗪𝗮𝘀 𝘁𝗵𝗲 𝗲𝗾𝘂𝗶𝗽𝗺𝗲𝗻𝘁 𝗼𝗽𝗲𝗿𝗮𝘁𝗶𝗼𝗻𝗮𝗹? 𝗪𝗵𝗮𝘁 𝘀𝘁𝗲𝗽𝘀 𝗱𝗶…"
type textarea "x"
type textarea "[𝟭] 𝗜𝗡𝗜𝗧𝗜𝗔𝗟 𝗙𝗜𝗡𝗗𝗜𝗡𝗚𝗦 𝗔𝗡𝗗 𝗗𝗜𝗔𝗚𝗡𝗢𝗦𝗜𝗦 𝗪𝗮𝘀 𝘁𝗵𝗲 𝗲𝗾𝘂𝗶𝗽𝗺𝗲𝗻𝘁 𝗼𝗽𝗲𝗿𝗮𝘁𝗶𝗼𝗻𝗮𝗹? 𝗪𝗵𝗮𝘁 𝘀𝘁𝗲𝗽𝘀 𝗱𝗶…"
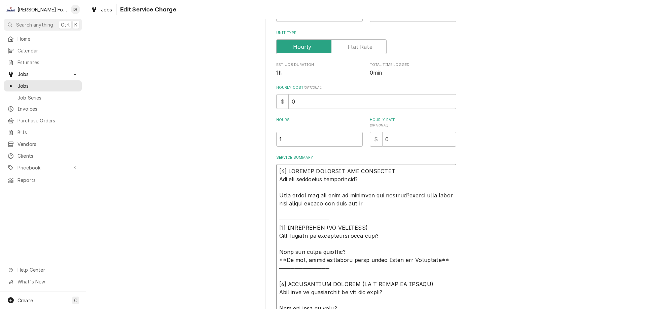
type textarea "x"
type textarea "[𝟭] 𝗜𝗡𝗜𝗧𝗜𝗔𝗟 𝗙𝗜𝗡𝗗𝗜𝗡𝗚𝗦 𝗔𝗡𝗗 𝗗𝗜𝗔𝗚𝗡𝗢𝗦𝗜𝗦 𝗪𝗮𝘀 𝘁𝗵𝗲 𝗲𝗾𝘂𝗶𝗽𝗺𝗲𝗻𝘁 𝗼𝗽𝗲𝗿𝗮𝘁𝗶𝗼𝗻𝗮𝗹? 𝗪𝗵𝗮𝘁 𝘀𝘁𝗲𝗽𝘀 𝗱𝗶…"
type textarea "x"
type textarea "[𝟭] 𝗜𝗡𝗜𝗧𝗜𝗔𝗟 𝗙𝗜𝗡𝗗𝗜𝗡𝗚𝗦 𝗔𝗡𝗗 𝗗𝗜𝗔𝗚𝗡𝗢𝗦𝗜𝗦 𝗪𝗮𝘀 𝘁𝗵𝗲 𝗲𝗾𝘂𝗶𝗽𝗺𝗲𝗻𝘁 𝗼𝗽𝗲𝗿𝗮𝘁𝗶𝗼𝗻𝗮𝗹? 𝗪𝗵𝗮𝘁 𝘀𝘁𝗲𝗽𝘀 𝗱𝗶…"
type textarea "x"
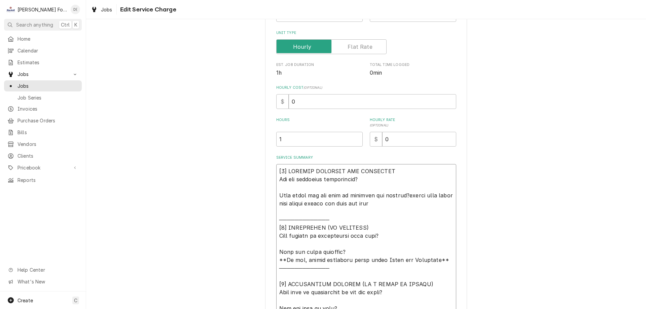
type textarea "[𝟭] 𝗜𝗡𝗜𝗧𝗜𝗔𝗟 𝗙𝗜𝗡𝗗𝗜𝗡𝗚𝗦 𝗔𝗡𝗗 𝗗𝗜𝗔𝗚𝗡𝗢𝗦𝗜𝗦 𝗪𝗮𝘀 𝘁𝗵𝗲 𝗲𝗾𝘂𝗶𝗽𝗺𝗲𝗻𝘁 𝗼𝗽𝗲𝗿𝗮𝘁𝗶𝗼𝗻𝗮𝗹? 𝗪𝗵𝗮𝘁 𝘀𝘁𝗲𝗽𝘀 𝗱𝗶…"
type textarea "x"
type textarea "[𝟭] 𝗜𝗡𝗜𝗧𝗜𝗔𝗟 𝗙𝗜𝗡𝗗𝗜𝗡𝗚𝗦 𝗔𝗡𝗗 𝗗𝗜𝗔𝗚𝗡𝗢𝗦𝗜𝗦 𝗪𝗮𝘀 𝘁𝗵𝗲 𝗲𝗾𝘂𝗶𝗽𝗺𝗲𝗻𝘁 𝗼𝗽𝗲𝗿𝗮𝘁𝗶𝗼𝗻𝗮𝗹? 𝗪𝗵𝗮𝘁 𝘀𝘁𝗲𝗽𝘀 𝗱𝗶…"
type textarea "x"
type textarea "[𝟭] 𝗜𝗡𝗜𝗧𝗜𝗔𝗟 𝗙𝗜𝗡𝗗𝗜𝗡𝗚𝗦 𝗔𝗡𝗗 𝗗𝗜𝗔𝗚𝗡𝗢𝗦𝗜𝗦 𝗪𝗮𝘀 𝘁𝗵𝗲 𝗲𝗾𝘂𝗶𝗽𝗺𝗲𝗻𝘁 𝗼𝗽𝗲𝗿𝗮𝘁𝗶𝗼𝗻𝗮𝗹? 𝗪𝗵𝗮𝘁 𝘀𝘁𝗲𝗽𝘀 𝗱𝗶…"
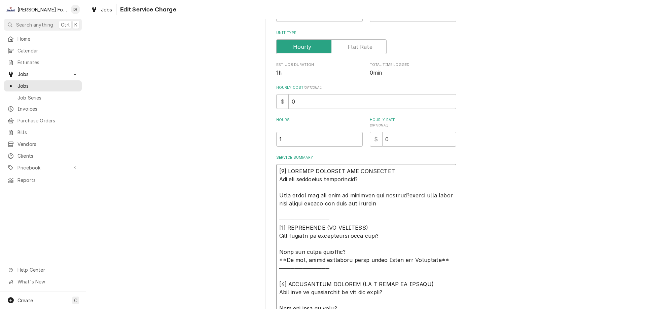
type textarea "x"
type textarea "[𝟭] 𝗜𝗡𝗜𝗧𝗜𝗔𝗟 𝗙𝗜𝗡𝗗𝗜𝗡𝗚𝗦 𝗔𝗡𝗗 𝗗𝗜𝗔𝗚𝗡𝗢𝗦𝗜𝗦 𝗪𝗮𝘀 𝘁𝗵𝗲 𝗲𝗾𝘂𝗶𝗽𝗺𝗲𝗻𝘁 𝗼𝗽𝗲𝗿𝗮𝘁𝗶𝗼𝗻𝗮𝗹? 𝗪𝗵𝗮𝘁 𝘀𝘁𝗲𝗽𝘀 𝗱𝗶…"
type textarea "x"
type textarea "[𝟭] 𝗜𝗡𝗜𝗧𝗜𝗔𝗟 𝗙𝗜𝗡𝗗𝗜𝗡𝗚𝗦 𝗔𝗡𝗗 𝗗𝗜𝗔𝗚𝗡𝗢𝗦𝗜𝗦 𝗪𝗮𝘀 𝘁𝗵𝗲 𝗲𝗾𝘂𝗶𝗽𝗺𝗲𝗻𝘁 𝗼𝗽𝗲𝗿𝗮𝘁𝗶𝗼𝗻𝗮𝗹? 𝗪𝗵𝗮𝘁 𝘀𝘁𝗲𝗽𝘀 𝗱𝗶…"
type textarea "x"
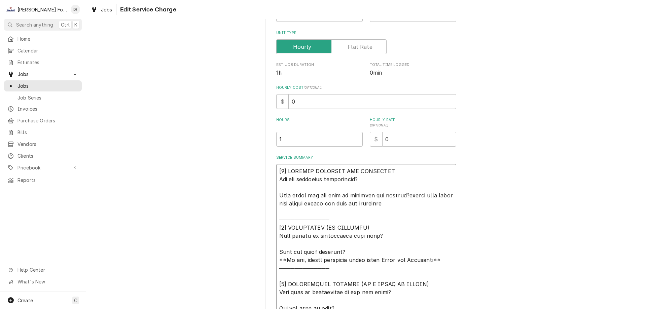
type textarea "[𝟭] 𝗜𝗡𝗜𝗧𝗜𝗔𝗟 𝗙𝗜𝗡𝗗𝗜𝗡𝗚𝗦 𝗔𝗡𝗗 𝗗𝗜𝗔𝗚𝗡𝗢𝗦𝗜𝗦 𝗪𝗮𝘀 𝘁𝗵𝗲 𝗲𝗾𝘂𝗶𝗽𝗺𝗲𝗻𝘁 𝗼𝗽𝗲𝗿𝗮𝘁𝗶𝗼𝗻𝗮𝗹? 𝗪𝗵𝗮𝘁 𝘀𝘁𝗲𝗽𝘀 𝗱𝗶…"
type textarea "x"
type textarea "[𝟭] 𝗜𝗡𝗜𝗧𝗜𝗔𝗟 𝗙𝗜𝗡𝗗𝗜𝗡𝗚𝗦 𝗔𝗡𝗗 𝗗𝗜𝗔𝗚𝗡𝗢𝗦𝗜𝗦 𝗪𝗮𝘀 𝘁𝗵𝗲 𝗲𝗾𝘂𝗶𝗽𝗺𝗲𝗻𝘁 𝗼𝗽𝗲𝗿𝗮𝘁𝗶𝗼𝗻𝗮𝗹? 𝗪𝗵𝗮𝘁 𝘀𝘁𝗲𝗽𝘀 𝗱𝗶…"
type textarea "x"
type textarea "[𝟭] 𝗜𝗡𝗜𝗧𝗜𝗔𝗟 𝗙𝗜𝗡𝗗𝗜𝗡𝗚𝗦 𝗔𝗡𝗗 𝗗𝗜𝗔𝗚𝗡𝗢𝗦𝗜𝗦 𝗪𝗮𝘀 𝘁𝗵𝗲 𝗲𝗾𝘂𝗶𝗽𝗺𝗲𝗻𝘁 𝗼𝗽𝗲𝗿𝗮𝘁𝗶𝗼𝗻𝗮𝗹? 𝗪𝗵𝗮𝘁 𝘀𝘁𝗲𝗽𝘀 𝗱𝗶…"
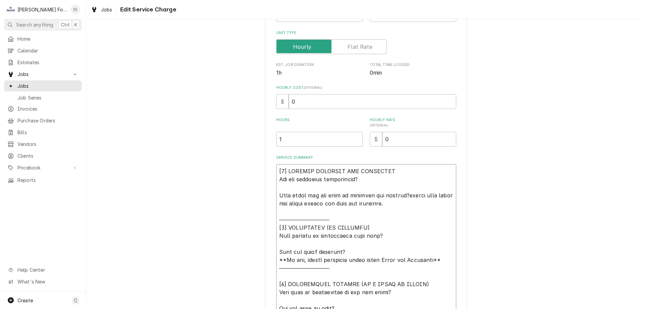
type textarea "x"
type textarea "[𝟭] 𝗜𝗡𝗜𝗧𝗜𝗔𝗟 𝗙𝗜𝗡𝗗𝗜𝗡𝗚𝗦 𝗔𝗡𝗗 𝗗𝗜𝗔𝗚𝗡𝗢𝗦𝗜𝗦 𝗪𝗮𝘀 𝘁𝗵𝗲 𝗲𝗾𝘂𝗶𝗽𝗺𝗲𝗻𝘁 𝗼𝗽𝗲𝗿𝗮𝘁𝗶𝗼𝗻𝗮𝗹? 𝗪𝗵𝗮𝘁 𝘀𝘁𝗲𝗽𝘀 𝗱𝗶…"
type textarea "x"
type textarea "[𝟭] 𝗜𝗡𝗜𝗧𝗜𝗔𝗟 𝗙𝗜𝗡𝗗𝗜𝗡𝗚𝗦 𝗔𝗡𝗗 𝗗𝗜𝗔𝗚𝗡𝗢𝗦𝗜𝗦 𝗪𝗮𝘀 𝘁𝗵𝗲 𝗲𝗾𝘂𝗶𝗽𝗺𝗲𝗻𝘁 𝗼𝗽𝗲𝗿𝗮𝘁𝗶𝗼𝗻𝗮𝗹? 𝗪𝗵𝗮𝘁 𝘀𝘁𝗲𝗽𝘀 𝗱𝗶…"
type textarea "x"
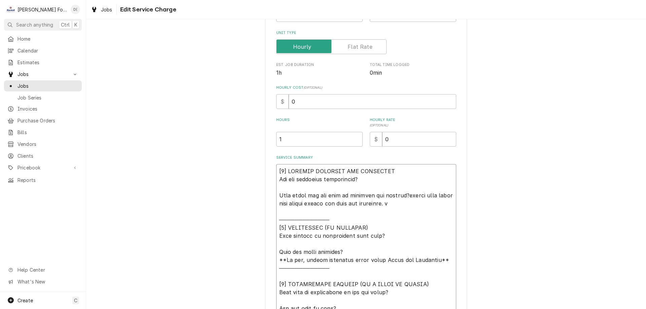
type textarea "[𝟭] 𝗜𝗡𝗜𝗧𝗜𝗔𝗟 𝗙𝗜𝗡𝗗𝗜𝗡𝗚𝗦 𝗔𝗡𝗗 𝗗𝗜𝗔𝗚𝗡𝗢𝗦𝗜𝗦 𝗪𝗮𝘀 𝘁𝗵𝗲 𝗲𝗾𝘂𝗶𝗽𝗺𝗲𝗻𝘁 𝗼𝗽𝗲𝗿𝗮𝘁𝗶𝗼𝗻𝗮𝗹? 𝗪𝗵𝗮𝘁 𝘀𝘁𝗲𝗽𝘀 𝗱𝗶…"
type textarea "x"
type textarea "[𝟭] 𝗜𝗡𝗜𝗧𝗜𝗔𝗟 𝗙𝗜𝗡𝗗𝗜𝗡𝗚𝗦 𝗔𝗡𝗗 𝗗𝗜𝗔𝗚𝗡𝗢𝗦𝗜𝗦 𝗪𝗮𝘀 𝘁𝗵𝗲 𝗲𝗾𝘂𝗶𝗽𝗺𝗲𝗻𝘁 𝗼𝗽𝗲𝗿𝗮𝘁𝗶𝗼𝗻𝗮𝗹? 𝗪𝗵𝗮𝘁 𝘀𝘁𝗲𝗽𝘀 𝗱𝗶…"
type textarea "x"
type textarea "[𝟭] 𝗜𝗡𝗜𝗧𝗜𝗔𝗟 𝗙𝗜𝗡𝗗𝗜𝗡𝗚𝗦 𝗔𝗡𝗗 𝗗𝗜𝗔𝗚𝗡𝗢𝗦𝗜𝗦 𝗪𝗮𝘀 𝘁𝗵𝗲 𝗲𝗾𝘂𝗶𝗽𝗺𝗲𝗻𝘁 𝗼𝗽𝗲𝗿𝗮𝘁𝗶𝗼𝗻𝗮𝗹? 𝗪𝗵𝗮𝘁 𝘀𝘁𝗲𝗽𝘀 𝗱𝗶…"
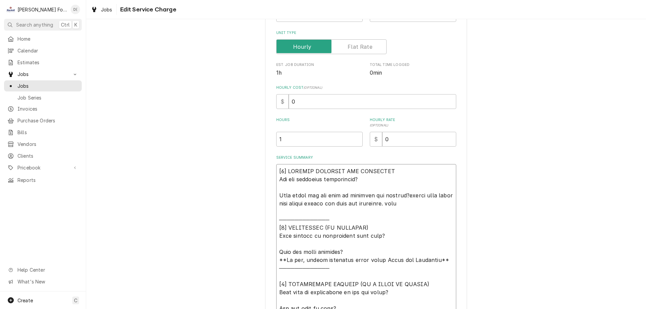
type textarea "x"
type textarea "[𝟭] 𝗜𝗡𝗜𝗧𝗜𝗔𝗟 𝗙𝗜𝗡𝗗𝗜𝗡𝗚𝗦 𝗔𝗡𝗗 𝗗𝗜𝗔𝗚𝗡𝗢𝗦𝗜𝗦 𝗪𝗮𝘀 𝘁𝗵𝗲 𝗲𝗾𝘂𝗶𝗽𝗺𝗲𝗻𝘁 𝗼𝗽𝗲𝗿𝗮𝘁𝗶𝗼𝗻𝗮𝗹? 𝗪𝗵𝗮𝘁 𝘀𝘁𝗲𝗽𝘀 𝗱𝗶…"
type textarea "x"
type textarea "[𝟭] 𝗜𝗡𝗜𝗧𝗜𝗔𝗟 𝗙𝗜𝗡𝗗𝗜𝗡𝗚𝗦 𝗔𝗡𝗗 𝗗𝗜𝗔𝗚𝗡𝗢𝗦𝗜𝗦 𝗪𝗮𝘀 𝘁𝗵𝗲 𝗲𝗾𝘂𝗶𝗽𝗺𝗲𝗻𝘁 𝗼𝗽𝗲𝗿𝗮𝘁𝗶𝗼𝗻𝗮𝗹? 𝗪𝗵𝗮𝘁 𝘀𝘁𝗲𝗽𝘀 𝗱𝗶…"
type textarea "x"
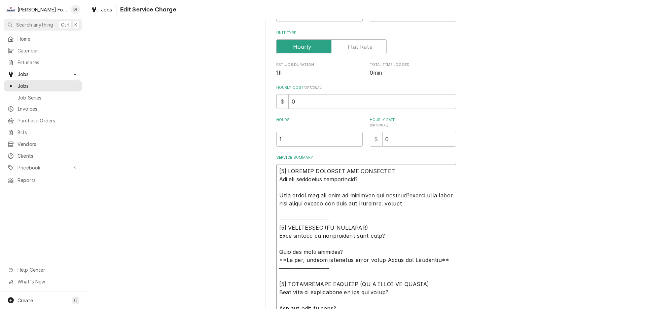
type textarea "[𝟭] 𝗜𝗡𝗜𝗧𝗜𝗔𝗟 𝗙𝗜𝗡𝗗𝗜𝗡𝗚𝗦 𝗔𝗡𝗗 𝗗𝗜𝗔𝗚𝗡𝗢𝗦𝗜𝗦 𝗪𝗮𝘀 𝘁𝗵𝗲 𝗲𝗾𝘂𝗶𝗽𝗺𝗲𝗻𝘁 𝗼𝗽𝗲𝗿𝗮𝘁𝗶𝗼𝗻𝗮𝗹? 𝗪𝗵𝗮𝘁 𝘀𝘁𝗲𝗽𝘀 𝗱𝗶…"
type textarea "x"
type textarea "[𝟭] 𝗜𝗡𝗜𝗧𝗜𝗔𝗟 𝗙𝗜𝗡𝗗𝗜𝗡𝗚𝗦 𝗔𝗡𝗗 𝗗𝗜𝗔𝗚𝗡𝗢𝗦𝗜𝗦 𝗪𝗮𝘀 𝘁𝗵𝗲 𝗲𝗾𝘂𝗶𝗽𝗺𝗲𝗻𝘁 𝗼𝗽𝗲𝗿𝗮𝘁𝗶𝗼𝗻𝗮𝗹? 𝗪𝗵𝗮𝘁 𝘀𝘁𝗲𝗽𝘀 𝗱𝗶…"
type textarea "x"
type textarea "[𝟭] 𝗜𝗡𝗜𝗧𝗜𝗔𝗟 𝗙𝗜𝗡𝗗𝗜𝗡𝗚𝗦 𝗔𝗡𝗗 𝗗𝗜𝗔𝗚𝗡𝗢𝗦𝗜𝗦 𝗪𝗮𝘀 𝘁𝗵𝗲 𝗲𝗾𝘂𝗶𝗽𝗺𝗲𝗻𝘁 𝗼𝗽𝗲𝗿𝗮𝘁𝗶𝗼𝗻𝗮𝗹? 𝗪𝗵𝗮𝘁 𝘀𝘁𝗲𝗽𝘀 𝗱𝗶…"
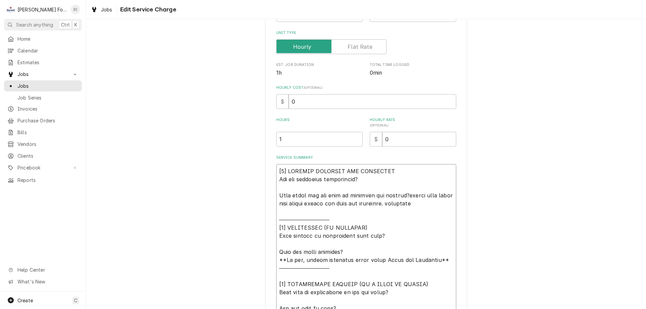
type textarea "x"
type textarea "[𝟭] 𝗜𝗡𝗜𝗧𝗜𝗔𝗟 𝗙𝗜𝗡𝗗𝗜𝗡𝗚𝗦 𝗔𝗡𝗗 𝗗𝗜𝗔𝗚𝗡𝗢𝗦𝗜𝗦 𝗪𝗮𝘀 𝘁𝗵𝗲 𝗲𝗾𝘂𝗶𝗽𝗺𝗲𝗻𝘁 𝗼𝗽𝗲𝗿𝗮𝘁𝗶𝗼𝗻𝗮𝗹? 𝗪𝗵𝗮𝘁 𝘀𝘁𝗲𝗽𝘀 𝗱𝗶…"
type textarea "x"
type textarea "[𝟭] 𝗜𝗡𝗜𝗧𝗜𝗔𝗟 𝗙𝗜𝗡𝗗𝗜𝗡𝗚𝗦 𝗔𝗡𝗗 𝗗𝗜𝗔𝗚𝗡𝗢𝗦𝗜𝗦 𝗪𝗮𝘀 𝘁𝗵𝗲 𝗲𝗾𝘂𝗶𝗽𝗺𝗲𝗻𝘁 𝗼𝗽𝗲𝗿𝗮𝘁𝗶𝗼𝗻𝗮𝗹? 𝗪𝗵𝗮𝘁 𝘀𝘁𝗲𝗽𝘀 𝗱𝗶…"
type textarea "x"
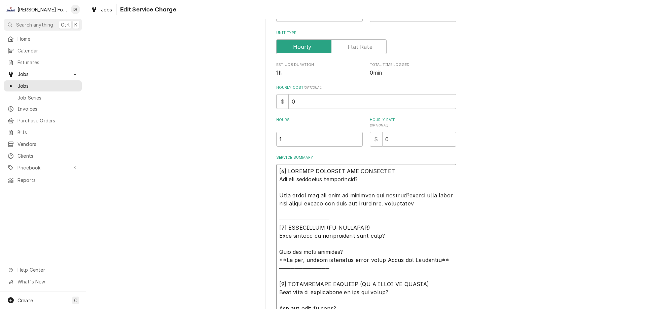
type textarea "[𝟭] 𝗜𝗡𝗜𝗧𝗜𝗔𝗟 𝗙𝗜𝗡𝗗𝗜𝗡𝗚𝗦 𝗔𝗡𝗗 𝗗𝗜𝗔𝗚𝗡𝗢𝗦𝗜𝗦 𝗪𝗮𝘀 𝘁𝗵𝗲 𝗲𝗾𝘂𝗶𝗽𝗺𝗲𝗻𝘁 𝗼𝗽𝗲𝗿𝗮𝘁𝗶𝗼𝗻𝗮𝗹? 𝗪𝗵𝗮𝘁 𝘀𝘁𝗲𝗽𝘀 𝗱𝗶…"
type textarea "x"
type textarea "[𝟭] 𝗜𝗡𝗜𝗧𝗜𝗔𝗟 𝗙𝗜𝗡𝗗𝗜𝗡𝗚𝗦 𝗔𝗡𝗗 𝗗𝗜𝗔𝗚𝗡𝗢𝗦𝗜𝗦 𝗪𝗮𝘀 𝘁𝗵𝗲 𝗲𝗾𝘂𝗶𝗽𝗺𝗲𝗻𝘁 𝗼𝗽𝗲𝗿𝗮𝘁𝗶𝗼𝗻𝗮𝗹? 𝗪𝗵𝗮𝘁 𝘀𝘁𝗲𝗽𝘀 𝗱𝗶…"
type textarea "x"
type textarea "[𝟭] 𝗜𝗡𝗜𝗧𝗜𝗔𝗟 𝗙𝗜𝗡𝗗𝗜𝗡𝗚𝗦 𝗔𝗡𝗗 𝗗𝗜𝗔𝗚𝗡𝗢𝗦𝗜𝗦 𝗪𝗮𝘀 𝘁𝗵𝗲 𝗲𝗾𝘂𝗶𝗽𝗺𝗲𝗻𝘁 𝗼𝗽𝗲𝗿𝗮𝘁𝗶𝗼𝗻𝗮𝗹? 𝗪𝗵𝗮𝘁 𝘀𝘁𝗲𝗽𝘀 𝗱𝗶…"
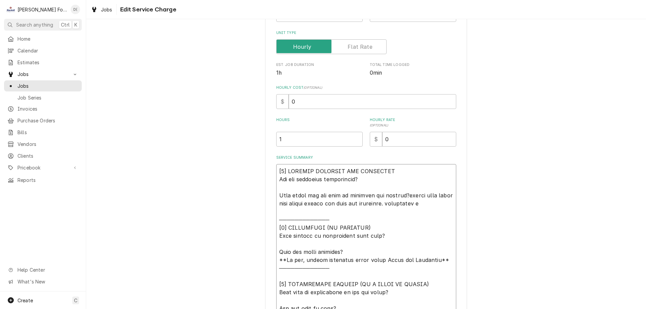
type textarea "x"
type textarea "[𝟭] 𝗜𝗡𝗜𝗧𝗜𝗔𝗟 𝗙𝗜𝗡𝗗𝗜𝗡𝗚𝗦 𝗔𝗡𝗗 𝗗𝗜𝗔𝗚𝗡𝗢𝗦𝗜𝗦 𝗪𝗮𝘀 𝘁𝗵𝗲 𝗲𝗾𝘂𝗶𝗽𝗺𝗲𝗻𝘁 𝗼𝗽𝗲𝗿𝗮𝘁𝗶𝗼𝗻𝗮𝗹? 𝗪𝗵𝗮𝘁 𝘀𝘁𝗲𝗽𝘀 𝗱𝗶…"
type textarea "x"
type textarea "[𝟭] 𝗜𝗡𝗜𝗧𝗜𝗔𝗟 𝗙𝗜𝗡𝗗𝗜𝗡𝗚𝗦 𝗔𝗡𝗗 𝗗𝗜𝗔𝗚𝗡𝗢𝗦𝗜𝗦 𝗪𝗮𝘀 𝘁𝗵𝗲 𝗲𝗾𝘂𝗶𝗽𝗺𝗲𝗻𝘁 𝗼𝗽𝗲𝗿𝗮𝘁𝗶𝗼𝗻𝗮𝗹? 𝗪𝗵𝗮𝘁 𝘀𝘁𝗲𝗽𝘀 𝗱𝗶…"
type textarea "x"
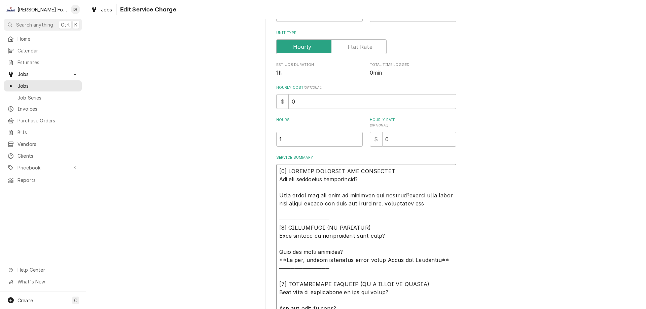
type textarea "[𝟭] 𝗜𝗡𝗜𝗧𝗜𝗔𝗟 𝗙𝗜𝗡𝗗𝗜𝗡𝗚𝗦 𝗔𝗡𝗗 𝗗𝗜𝗔𝗚𝗡𝗢𝗦𝗜𝗦 𝗪𝗮𝘀 𝘁𝗵𝗲 𝗲𝗾𝘂𝗶𝗽𝗺𝗲𝗻𝘁 𝗼𝗽𝗲𝗿𝗮𝘁𝗶𝗼𝗻𝗮𝗹? 𝗪𝗵𝗮𝘁 𝘀𝘁𝗲𝗽𝘀 𝗱𝗶…"
type textarea "x"
type textarea "[𝟭] 𝗜𝗡𝗜𝗧𝗜𝗔𝗟 𝗙𝗜𝗡𝗗𝗜𝗡𝗚𝗦 𝗔𝗡𝗗 𝗗𝗜𝗔𝗚𝗡𝗢𝗦𝗜𝗦 𝗪𝗮𝘀 𝘁𝗵𝗲 𝗲𝗾𝘂𝗶𝗽𝗺𝗲𝗻𝘁 𝗼𝗽𝗲𝗿𝗮𝘁𝗶𝗼𝗻𝗮𝗹? 𝗪𝗵𝗮𝘁 𝘀𝘁𝗲𝗽𝘀 𝗱𝗶…"
type textarea "x"
type textarea "[𝟭] 𝗜𝗡𝗜𝗧𝗜𝗔𝗟 𝗙𝗜𝗡𝗗𝗜𝗡𝗚𝗦 𝗔𝗡𝗗 𝗗𝗜𝗔𝗚𝗡𝗢𝗦𝗜𝗦 𝗪𝗮𝘀 𝘁𝗵𝗲 𝗲𝗾𝘂𝗶𝗽𝗺𝗲𝗻𝘁 𝗼𝗽𝗲𝗿𝗮𝘁𝗶𝗼𝗻𝗮𝗹? 𝗪𝗵𝗮𝘁 𝘀𝘁𝗲𝗽𝘀 𝗱𝗶…"
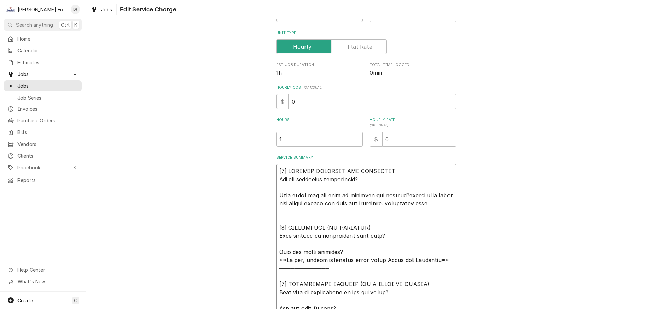
type textarea "x"
type textarea "[𝟭] 𝗜𝗡𝗜𝗧𝗜𝗔𝗟 𝗙𝗜𝗡𝗗𝗜𝗡𝗚𝗦 𝗔𝗡𝗗 𝗗𝗜𝗔𝗚𝗡𝗢𝗦𝗜𝗦 𝗪𝗮𝘀 𝘁𝗵𝗲 𝗲𝗾𝘂𝗶𝗽𝗺𝗲𝗻𝘁 𝗼𝗽𝗲𝗿𝗮𝘁𝗶𝗼𝗻𝗮𝗹? 𝗪𝗵𝗮𝘁 𝘀𝘁𝗲𝗽𝘀 𝗱𝗶…"
type textarea "x"
type textarea "[𝟭] 𝗜𝗡𝗜𝗧𝗜𝗔𝗟 𝗙𝗜𝗡𝗗𝗜𝗡𝗚𝗦 𝗔𝗡𝗗 𝗗𝗜𝗔𝗚𝗡𝗢𝗦𝗜𝗦 𝗪𝗮𝘀 𝘁𝗵𝗲 𝗲𝗾𝘂𝗶𝗽𝗺𝗲𝗻𝘁 𝗼𝗽𝗲𝗿𝗮𝘁𝗶𝗼𝗻𝗮𝗹? 𝗪𝗵𝗮𝘁 𝘀𝘁𝗲𝗽𝘀 𝗱𝗶…"
type textarea "x"
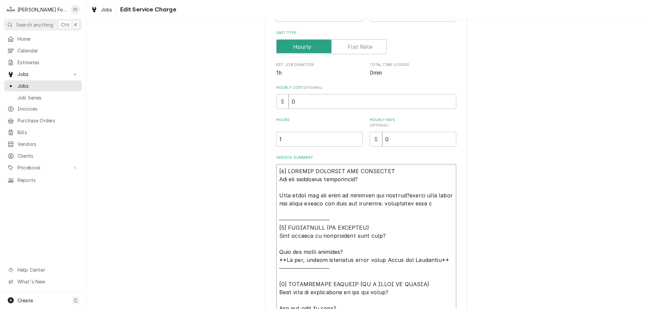
type textarea "[𝟭] 𝗜𝗡𝗜𝗧𝗜𝗔𝗟 𝗙𝗜𝗡𝗗𝗜𝗡𝗚𝗦 𝗔𝗡𝗗 𝗗𝗜𝗔𝗚𝗡𝗢𝗦𝗜𝗦 𝗪𝗮𝘀 𝘁𝗵𝗲 𝗲𝗾𝘂𝗶𝗽𝗺𝗲𝗻𝘁 𝗼𝗽𝗲𝗿𝗮𝘁𝗶𝗼𝗻𝗮𝗹? 𝗪𝗵𝗮𝘁 𝘀𝘁𝗲𝗽𝘀 𝗱𝗶…"
type textarea "x"
type textarea "[𝟭] 𝗜𝗡𝗜𝗧𝗜𝗔𝗟 𝗙𝗜𝗡𝗗𝗜𝗡𝗚𝗦 𝗔𝗡𝗗 𝗗𝗜𝗔𝗚𝗡𝗢𝗦𝗜𝗦 𝗪𝗮𝘀 𝘁𝗵𝗲 𝗲𝗾𝘂𝗶𝗽𝗺𝗲𝗻𝘁 𝗼𝗽𝗲𝗿𝗮𝘁𝗶𝗼𝗻𝗮𝗹? 𝗪𝗵𝗮𝘁 𝘀𝘁𝗲𝗽𝘀 𝗱𝗶…"
type textarea "x"
type textarea "[𝟭] 𝗜𝗡𝗜𝗧𝗜𝗔𝗟 𝗙𝗜𝗡𝗗𝗜𝗡𝗚𝗦 𝗔𝗡𝗗 𝗗𝗜𝗔𝗚𝗡𝗢𝗦𝗜𝗦 𝗪𝗮𝘀 𝘁𝗵𝗲 𝗲𝗾𝘂𝗶𝗽𝗺𝗲𝗻𝘁 𝗼𝗽𝗲𝗿𝗮𝘁𝗶𝗼𝗻𝗮𝗹? 𝗪𝗵𝗮𝘁 𝘀𝘁𝗲𝗽𝘀 𝗱𝗶…"
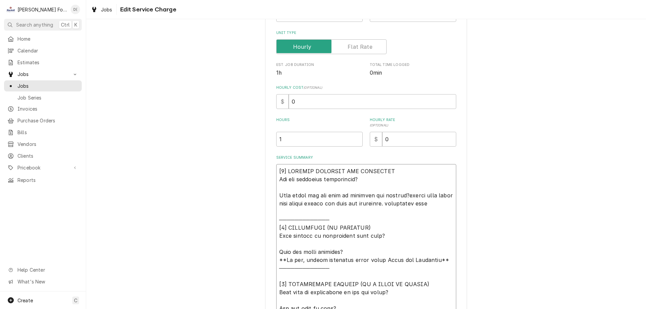
type textarea "x"
type textarea "[𝟭] 𝗜𝗡𝗜𝗧𝗜𝗔𝗟 𝗙𝗜𝗡𝗗𝗜𝗡𝗚𝗦 𝗔𝗡𝗗 𝗗𝗜𝗔𝗚𝗡𝗢𝗦𝗜𝗦 𝗪𝗮𝘀 𝘁𝗵𝗲 𝗲𝗾𝘂𝗶𝗽𝗺𝗲𝗻𝘁 𝗼𝗽𝗲𝗿𝗮𝘁𝗶𝗼𝗻𝗮𝗹? 𝗪𝗵𝗮𝘁 𝘀𝘁𝗲𝗽𝘀 𝗱𝗶…"
type textarea "x"
type textarea "[𝟭] 𝗜𝗡𝗜𝗧𝗜𝗔𝗟 𝗙𝗜𝗡𝗗𝗜𝗡𝗚𝗦 𝗔𝗡𝗗 𝗗𝗜𝗔𝗚𝗡𝗢𝗦𝗜𝗦 𝗪𝗮𝘀 𝘁𝗵𝗲 𝗲𝗾𝘂𝗶𝗽𝗺𝗲𝗻𝘁 𝗼𝗽𝗲𝗿𝗮𝘁𝗶𝗼𝗻𝗮𝗹? 𝗪𝗵𝗮𝘁 𝘀𝘁𝗲𝗽𝘀 𝗱𝗶…"
type textarea "x"
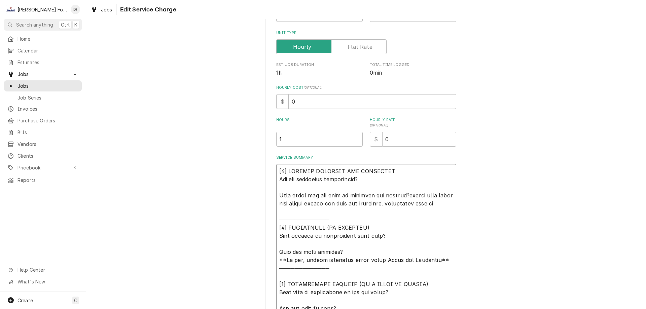
type textarea "[𝟭] 𝗜𝗡𝗜𝗧𝗜𝗔𝗟 𝗙𝗜𝗡𝗗𝗜𝗡𝗚𝗦 𝗔𝗡𝗗 𝗗𝗜𝗔𝗚𝗡𝗢𝗦𝗜𝗦 𝗪𝗮𝘀 𝘁𝗵𝗲 𝗲𝗾𝘂𝗶𝗽𝗺𝗲𝗻𝘁 𝗼𝗽𝗲𝗿𝗮𝘁𝗶𝗼𝗻𝗮𝗹? 𝗪𝗵𝗮𝘁 𝘀𝘁𝗲𝗽𝘀 𝗱𝗶…"
type textarea "x"
type textarea "[𝟭] 𝗜𝗡𝗜𝗧𝗜𝗔𝗟 𝗙𝗜𝗡𝗗𝗜𝗡𝗚𝗦 𝗔𝗡𝗗 𝗗𝗜𝗔𝗚𝗡𝗢𝗦𝗜𝗦 𝗪𝗮𝘀 𝘁𝗵𝗲 𝗲𝗾𝘂𝗶𝗽𝗺𝗲𝗻𝘁 𝗼𝗽𝗲𝗿𝗮𝘁𝗶𝗼𝗻𝗮𝗹? 𝗪𝗵𝗮𝘁 𝘀𝘁𝗲𝗽𝘀 𝗱𝗶…"
type textarea "x"
type textarea "[𝟭] 𝗜𝗡𝗜𝗧𝗜𝗔𝗟 𝗙𝗜𝗡𝗗𝗜𝗡𝗚𝗦 𝗔𝗡𝗗 𝗗𝗜𝗔𝗚𝗡𝗢𝗦𝗜𝗦 𝗪𝗮𝘀 𝘁𝗵𝗲 𝗲𝗾𝘂𝗶𝗽𝗺𝗲𝗻𝘁 𝗼𝗽𝗲𝗿𝗮𝘁𝗶𝗼𝗻𝗮𝗹? 𝗪𝗵𝗮𝘁 𝘀𝘁𝗲𝗽𝘀 𝗱𝗶…"
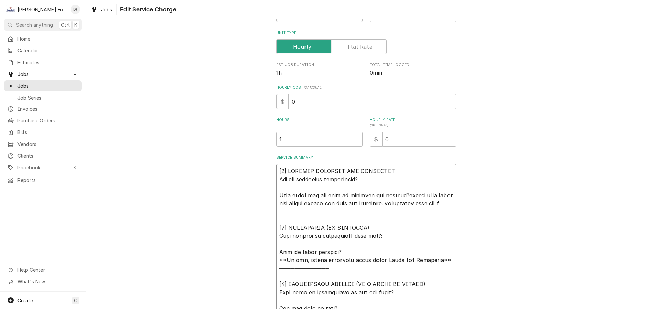
type textarea "x"
type textarea "[𝟭] 𝗜𝗡𝗜𝗧𝗜𝗔𝗟 𝗙𝗜𝗡𝗗𝗜𝗡𝗚𝗦 𝗔𝗡𝗗 𝗗𝗜𝗔𝗚𝗡𝗢𝗦𝗜𝗦 𝗪𝗮𝘀 𝘁𝗵𝗲 𝗲𝗾𝘂𝗶𝗽𝗺𝗲𝗻𝘁 𝗼𝗽𝗲𝗿𝗮𝘁𝗶𝗼𝗻𝗮𝗹? 𝗪𝗵𝗮𝘁 𝘀𝘁𝗲𝗽𝘀 𝗱𝗶…"
type textarea "x"
type textarea "[𝟭] 𝗜𝗡𝗜𝗧𝗜𝗔𝗟 𝗙𝗜𝗡𝗗𝗜𝗡𝗚𝗦 𝗔𝗡𝗗 𝗗𝗜𝗔𝗚𝗡𝗢𝗦𝗜𝗦 𝗪𝗮𝘀 𝘁𝗵𝗲 𝗲𝗾𝘂𝗶𝗽𝗺𝗲𝗻𝘁 𝗼𝗽𝗲𝗿𝗮𝘁𝗶𝗼𝗻𝗮𝗹? 𝗪𝗵𝗮𝘁 𝘀𝘁𝗲𝗽𝘀 𝗱𝗶…"
type textarea "x"
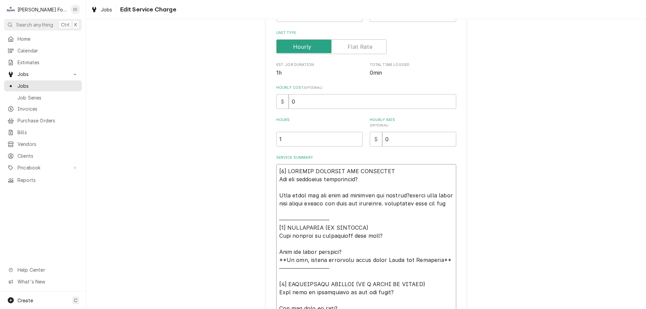
type textarea "[𝟭] 𝗜𝗡𝗜𝗧𝗜𝗔𝗟 𝗙𝗜𝗡𝗗𝗜𝗡𝗚𝗦 𝗔𝗡𝗗 𝗗𝗜𝗔𝗚𝗡𝗢𝗦𝗜𝗦 𝗪𝗮𝘀 𝘁𝗵𝗲 𝗲𝗾𝘂𝗶𝗽𝗺𝗲𝗻𝘁 𝗼𝗽𝗲𝗿𝗮𝘁𝗶𝗼𝗻𝗮𝗹? 𝗪𝗵𝗮𝘁 𝘀𝘁𝗲𝗽𝘀 𝗱𝗶…"
type textarea "x"
type textarea "[𝟭] 𝗜𝗡𝗜𝗧𝗜𝗔𝗟 𝗙𝗜𝗡𝗗𝗜𝗡𝗚𝗦 𝗔𝗡𝗗 𝗗𝗜𝗔𝗚𝗡𝗢𝗦𝗜𝗦 𝗪𝗮𝘀 𝘁𝗵𝗲 𝗲𝗾𝘂𝗶𝗽𝗺𝗲𝗻𝘁 𝗼𝗽𝗲𝗿𝗮𝘁𝗶𝗼𝗻𝗮𝗹? 𝗪𝗵𝗮𝘁 𝘀𝘁𝗲𝗽𝘀 𝗱𝗶…"
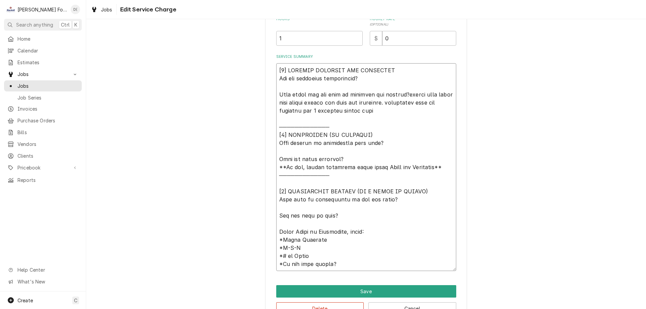
scroll to position [222, 0]
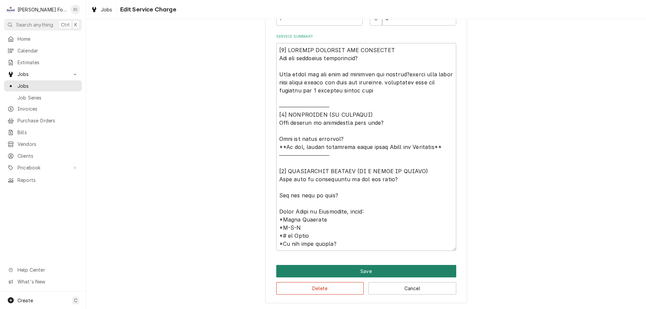
click at [372, 268] on button "Save" at bounding box center [366, 271] width 180 height 12
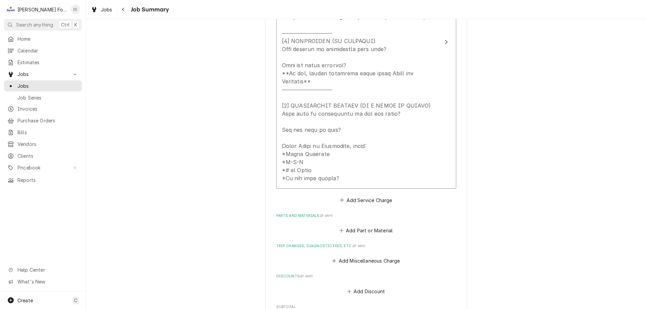
scroll to position [398, 0]
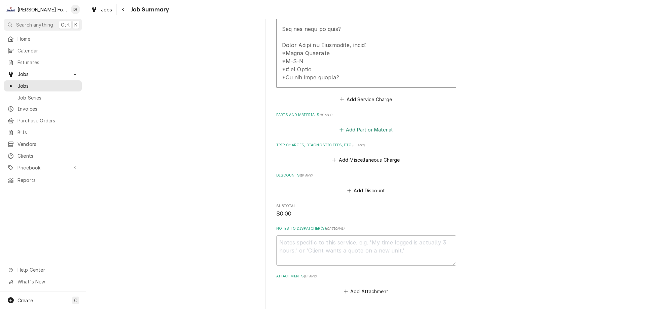
click at [342, 125] on button "Add Part or Material" at bounding box center [366, 129] width 56 height 9
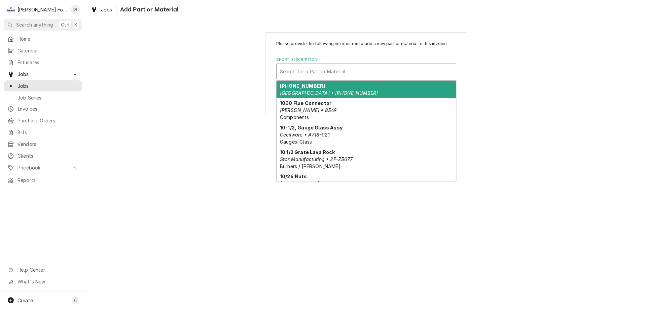
click at [327, 74] on div "Short Description" at bounding box center [366, 71] width 173 height 12
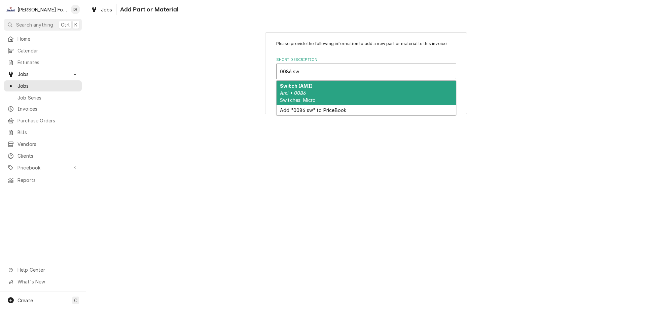
click at [322, 87] on div "Switch (AMI) Ami • 0086 Switches: Micro" at bounding box center [366, 93] width 179 height 25
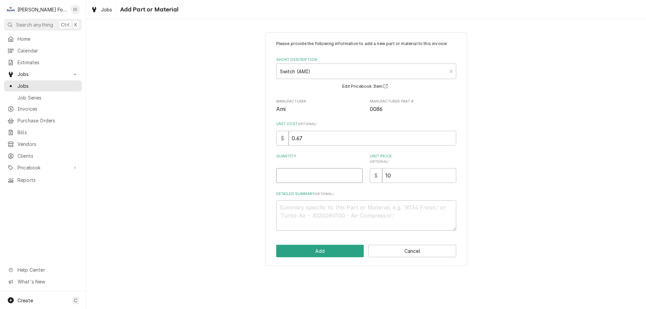
click at [311, 174] on input "Quantity" at bounding box center [319, 175] width 86 height 15
click at [319, 254] on button "Add" at bounding box center [320, 251] width 88 height 12
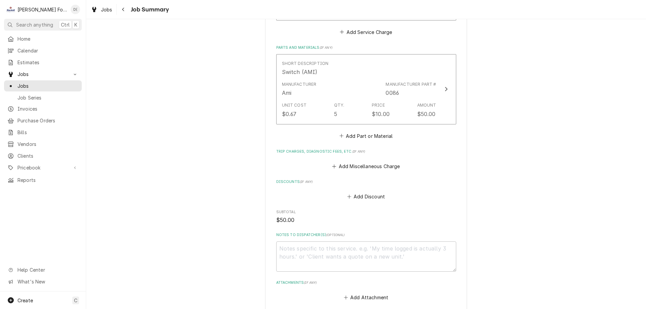
scroll to position [532, 0]
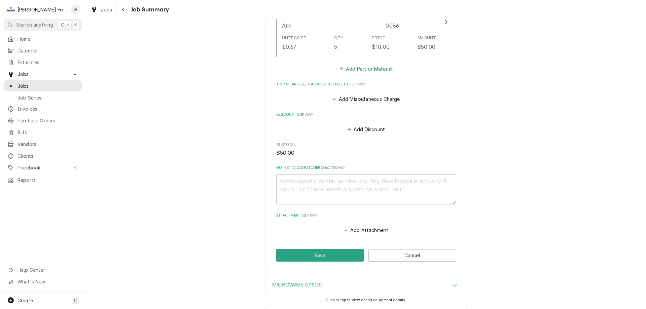
click at [360, 64] on button "Add Part or Material" at bounding box center [366, 68] width 56 height 9
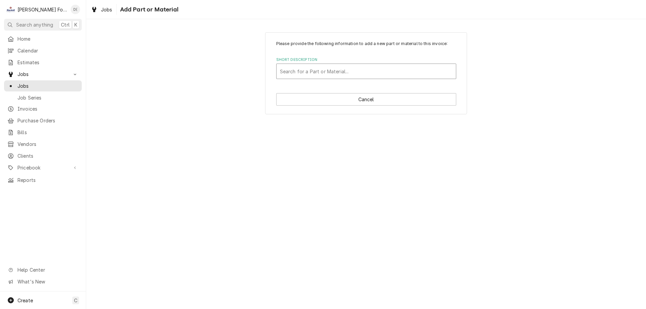
click at [331, 74] on div "Short Description" at bounding box center [366, 71] width 173 height 12
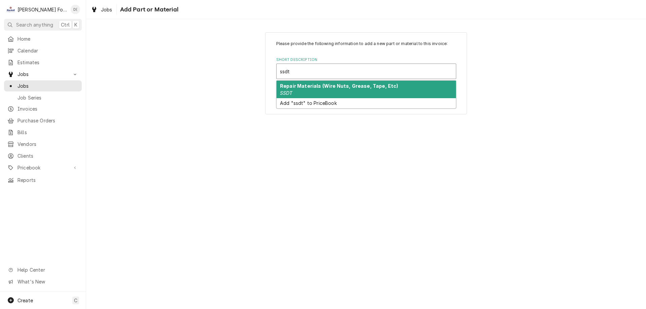
click at [308, 88] on strong "Repair Materials (Wire Nuts, Grease, Tape, Etc)" at bounding box center [339, 86] width 118 height 6
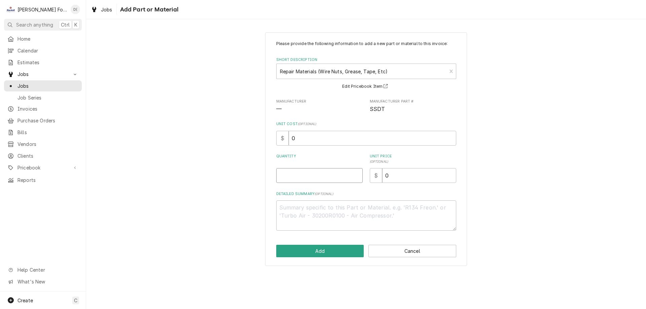
click at [320, 177] on input "Quantity" at bounding box center [319, 175] width 86 height 15
click at [450, 174] on input "0.5" at bounding box center [419, 175] width 74 height 15
click at [450, 174] on input "1" at bounding box center [419, 175] width 74 height 15
click at [450, 174] on input "1.5" at bounding box center [419, 175] width 74 height 15
click at [450, 174] on input "2" at bounding box center [419, 175] width 74 height 15
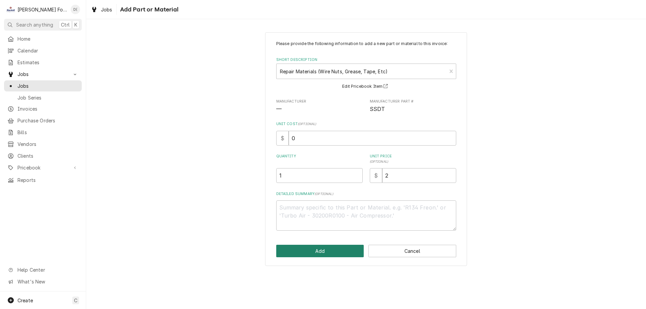
click at [317, 250] on button "Add" at bounding box center [320, 251] width 88 height 12
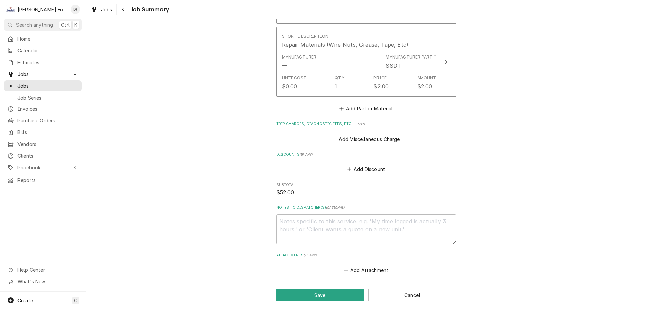
scroll to position [628, 0]
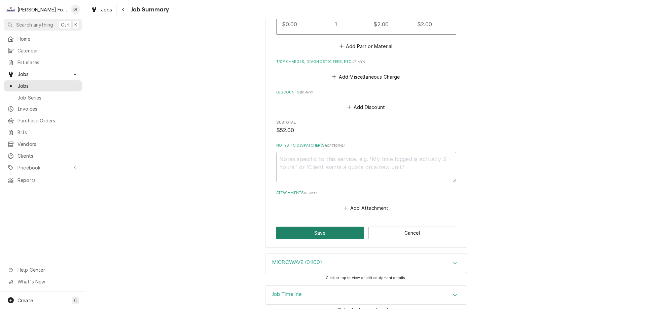
click at [305, 227] on button "Save" at bounding box center [320, 233] width 88 height 12
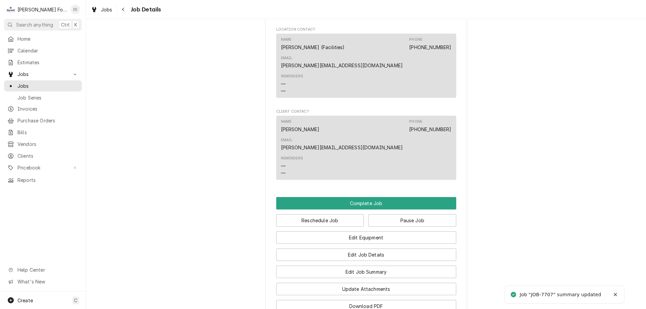
scroll to position [505, 0]
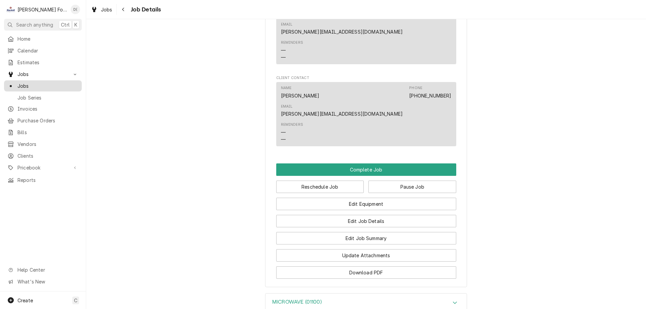
click at [52, 83] on span "Jobs" at bounding box center [47, 85] width 61 height 7
